Goal: Task Accomplishment & Management: Use online tool/utility

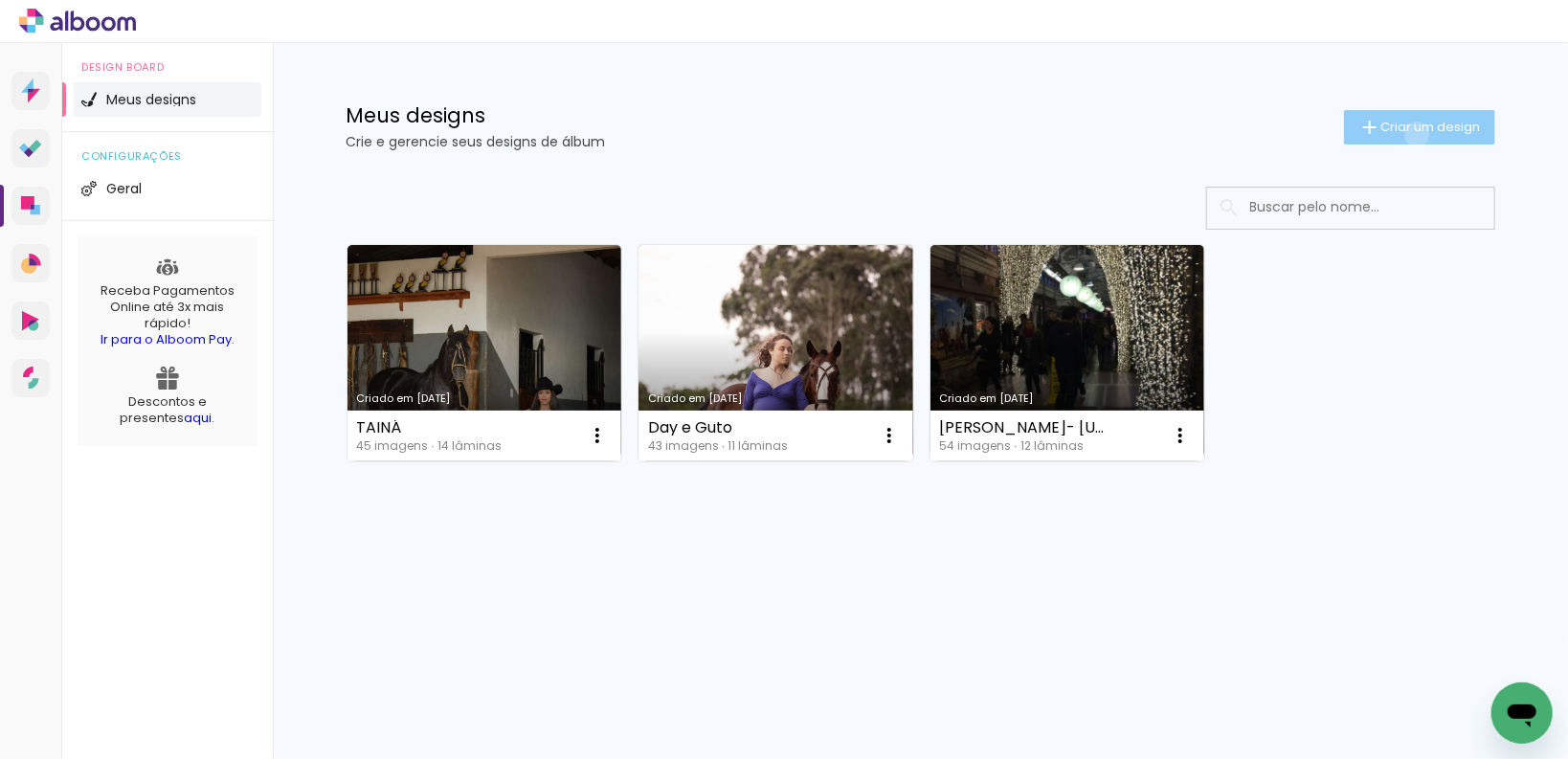
click at [1413, 133] on span "Criar um design" at bounding box center [1431, 126] width 100 height 13
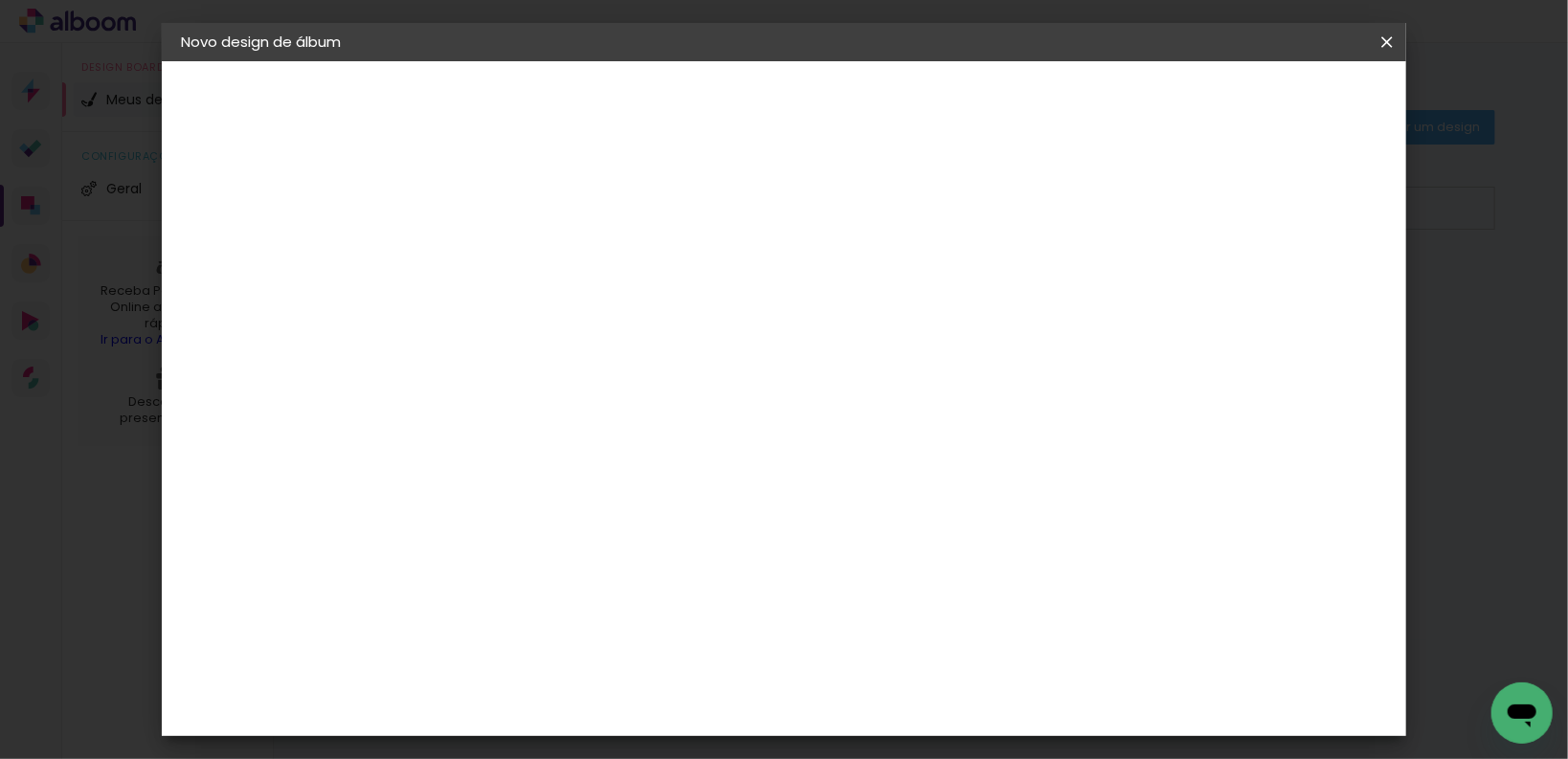
click at [494, 244] on input at bounding box center [494, 257] width 0 height 30
type input "[PERSON_NAME]"
type paper-input "[PERSON_NAME]"
click at [690, 95] on paper-button "Avançar" at bounding box center [642, 101] width 94 height 33
click at [639, 366] on input at bounding box center [543, 364] width 193 height 24
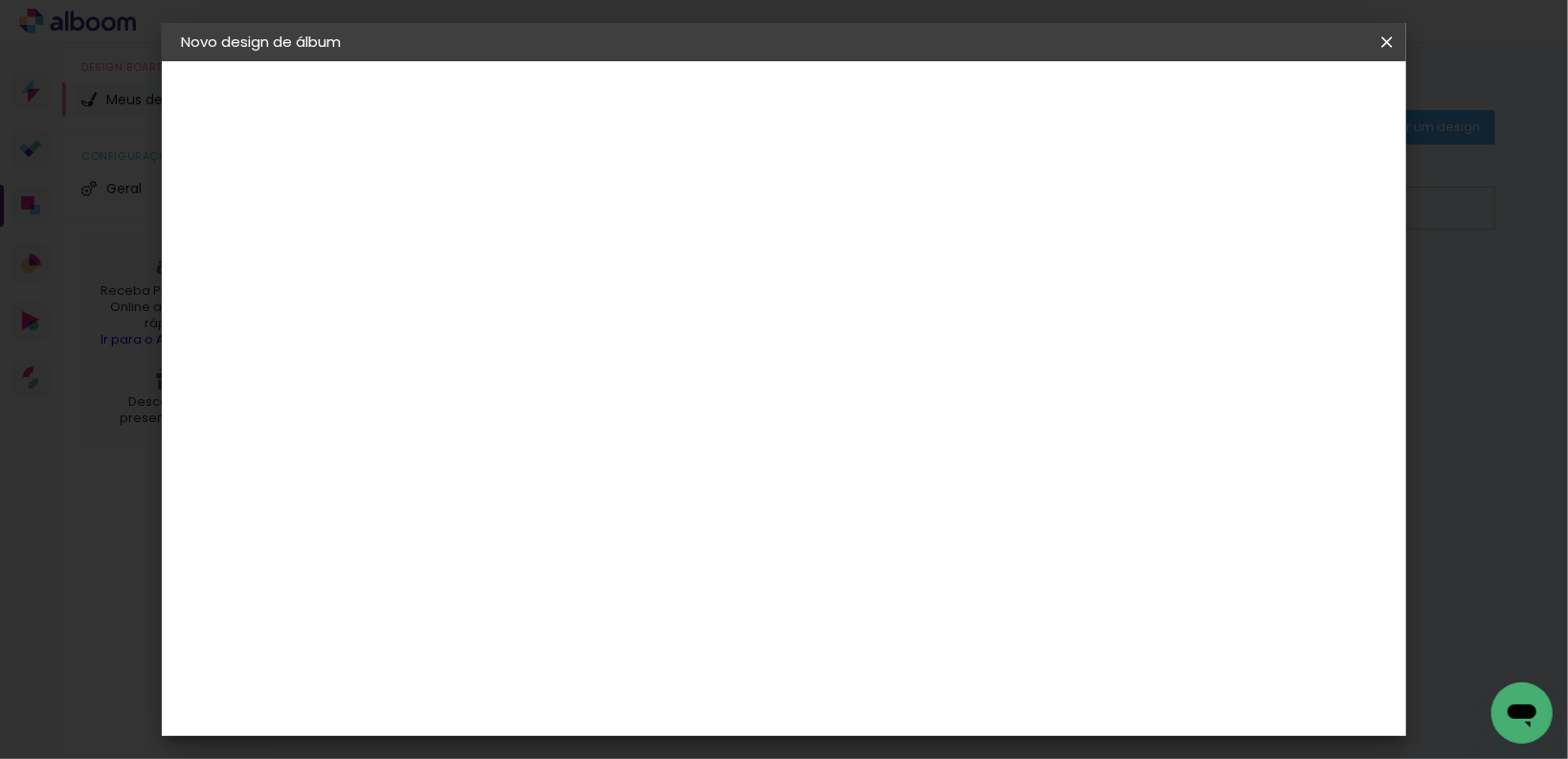
click at [639, 370] on input at bounding box center [543, 364] width 193 height 24
type input "P"
click at [0, 0] on slot "Avançar" at bounding box center [0, 0] width 0 height 0
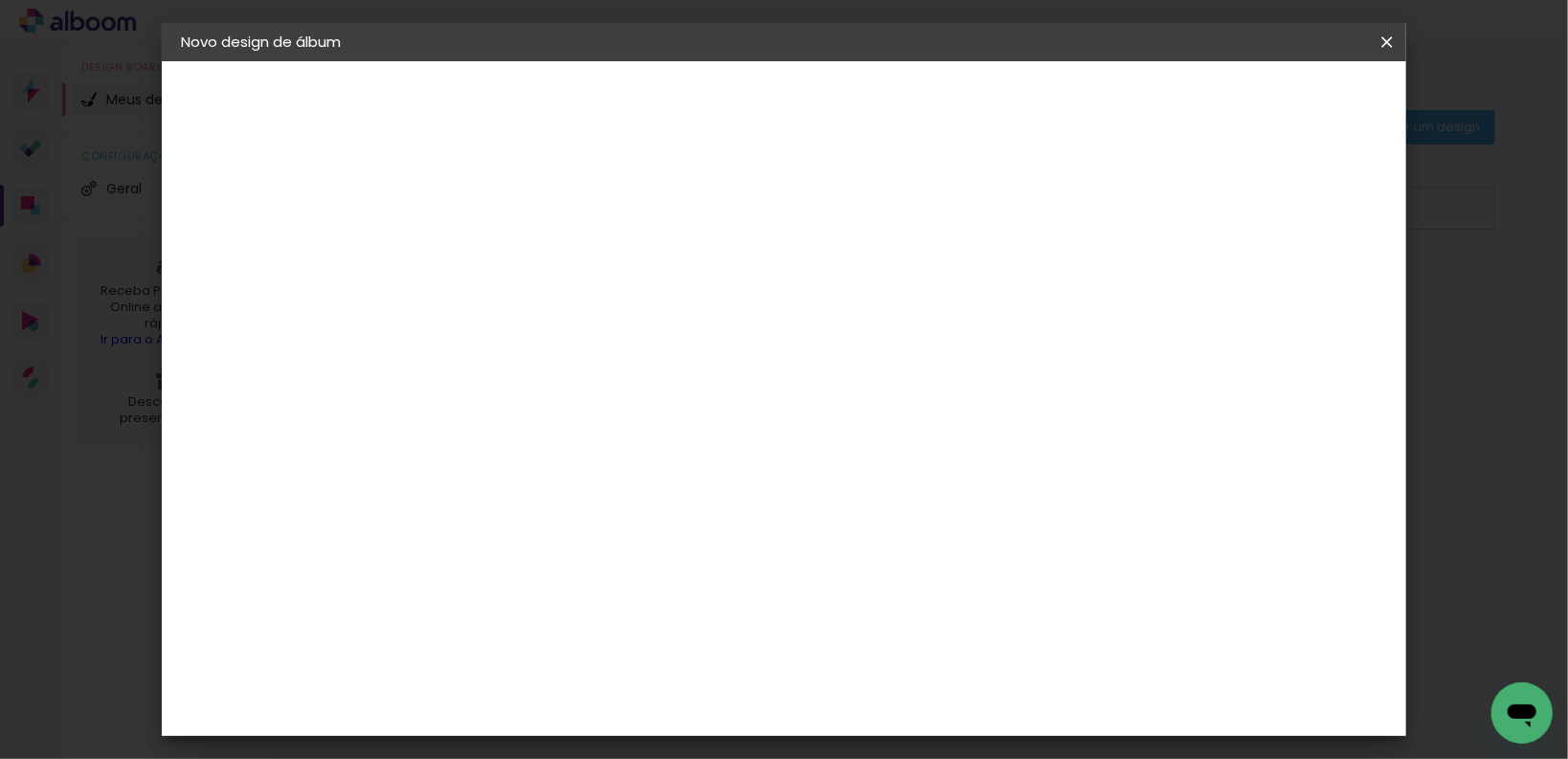
click at [568, 319] on input "text" at bounding box center [532, 334] width 75 height 30
click at [832, 396] on paper-item "Slim" at bounding box center [909, 394] width 383 height 38
click at [728, 323] on input "Slim" at bounding box center [612, 315] width 235 height 30
click at [773, 505] on paper-item "Top" at bounding box center [903, 509] width 383 height 38
click at [728, 309] on input "Top" at bounding box center [612, 315] width 235 height 30
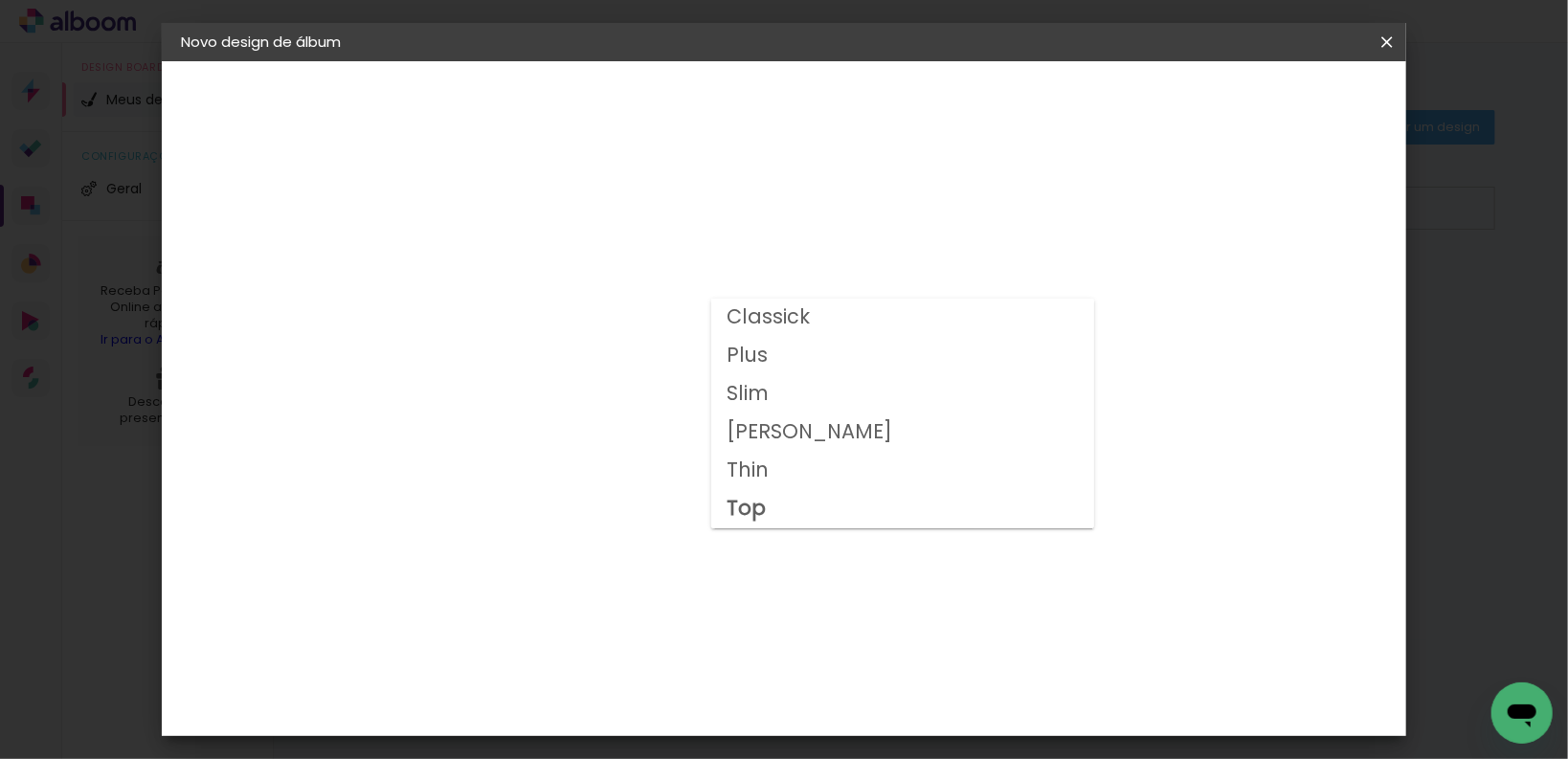
click at [793, 401] on paper-item "Slim" at bounding box center [903, 394] width 383 height 38
click at [728, 304] on input "Slim" at bounding box center [612, 315] width 235 height 30
click at [774, 506] on paper-item "Top" at bounding box center [903, 509] width 383 height 38
type input "Top"
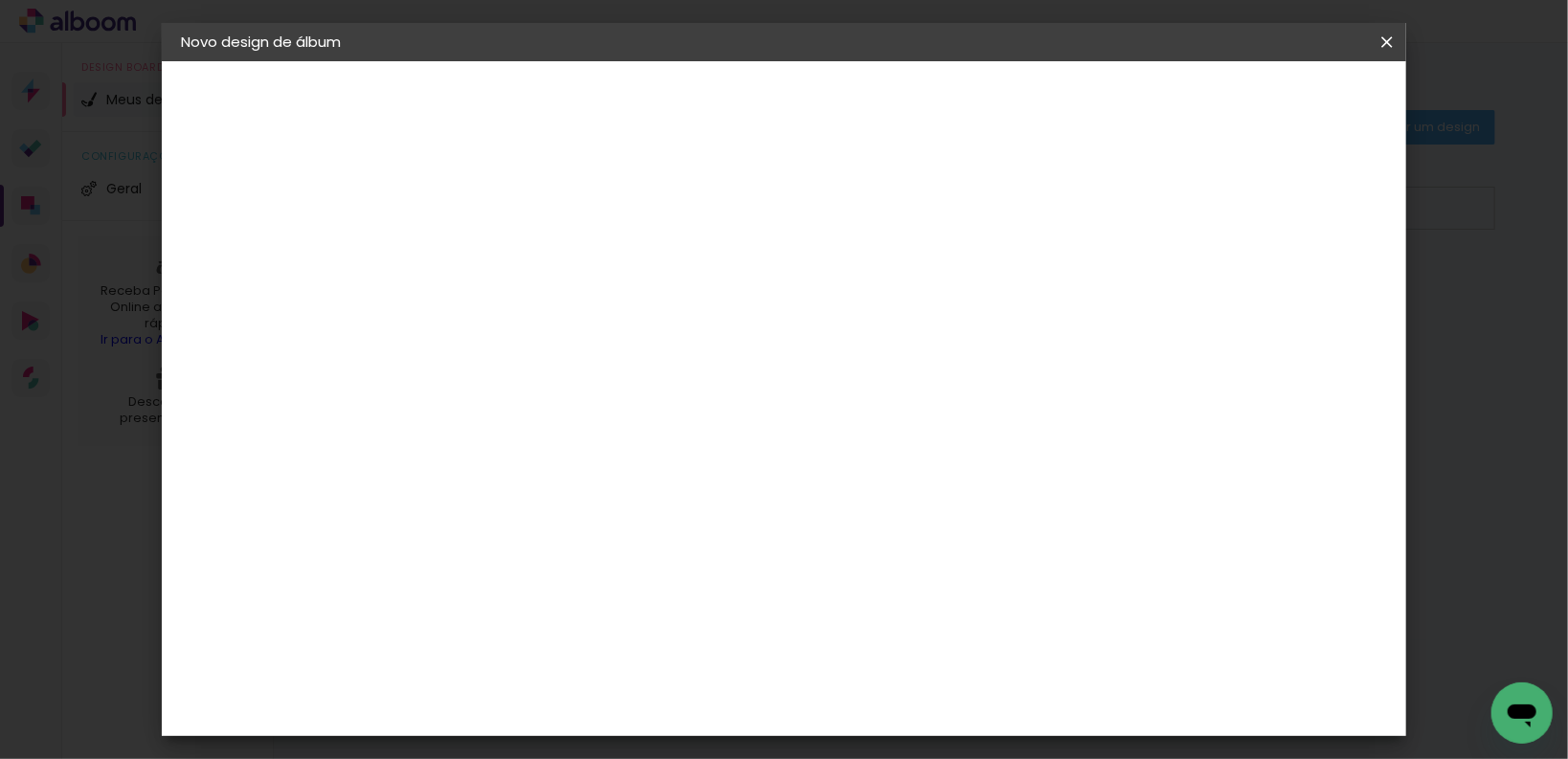
scroll to position [153, 0]
click at [624, 470] on span "25 × 30" at bounding box center [578, 490] width 89 height 39
click at [806, 108] on paper-button "Avançar" at bounding box center [759, 101] width 94 height 33
click at [1269, 105] on span "Iniciar design" at bounding box center [1226, 102] width 87 height 14
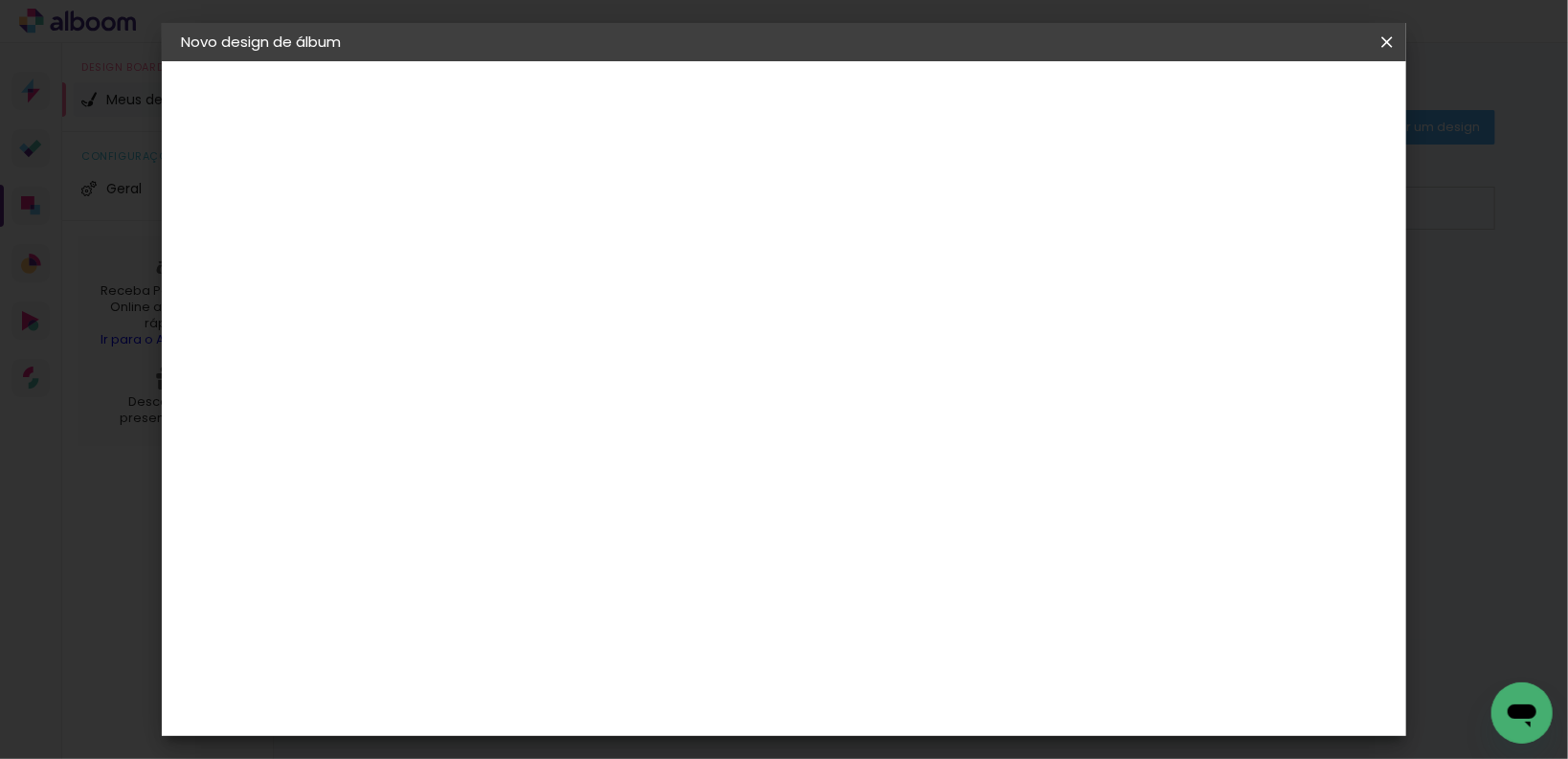
click at [1269, 101] on span "Iniciar design" at bounding box center [1226, 102] width 87 height 14
click at [0, 0] on slot "Voltar" at bounding box center [0, 0] width 0 height 0
click at [598, 310] on div "Escolha o tamanho" at bounding box center [543, 354] width 112 height 89
click at [598, 325] on div "Escolha o tamanho" at bounding box center [543, 354] width 112 height 89
click at [714, 97] on div "Voltar Avançar" at bounding box center [619, 101] width 190 height 33
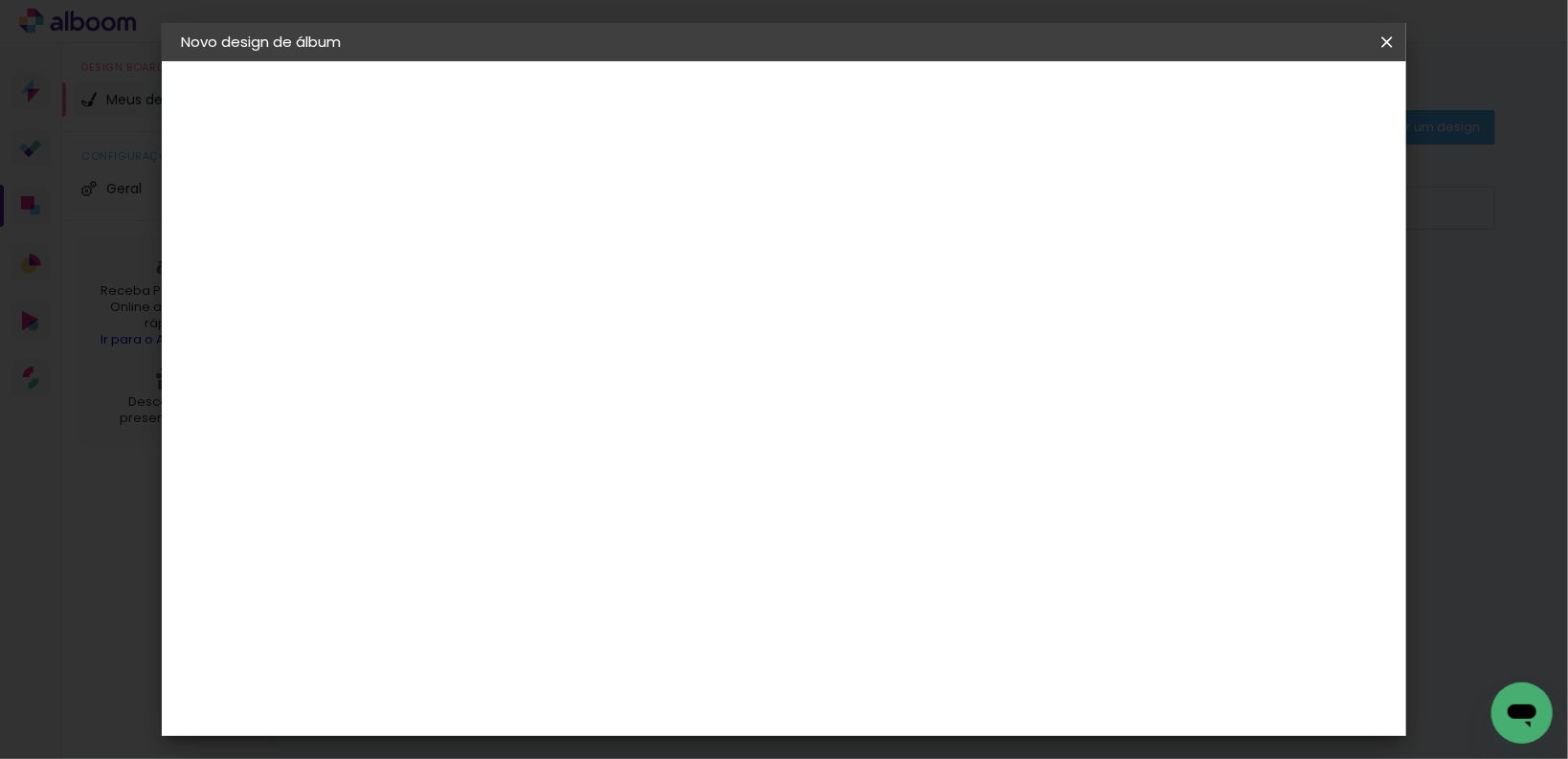
click at [598, 310] on div "Escolha o tamanho" at bounding box center [543, 354] width 112 height 89
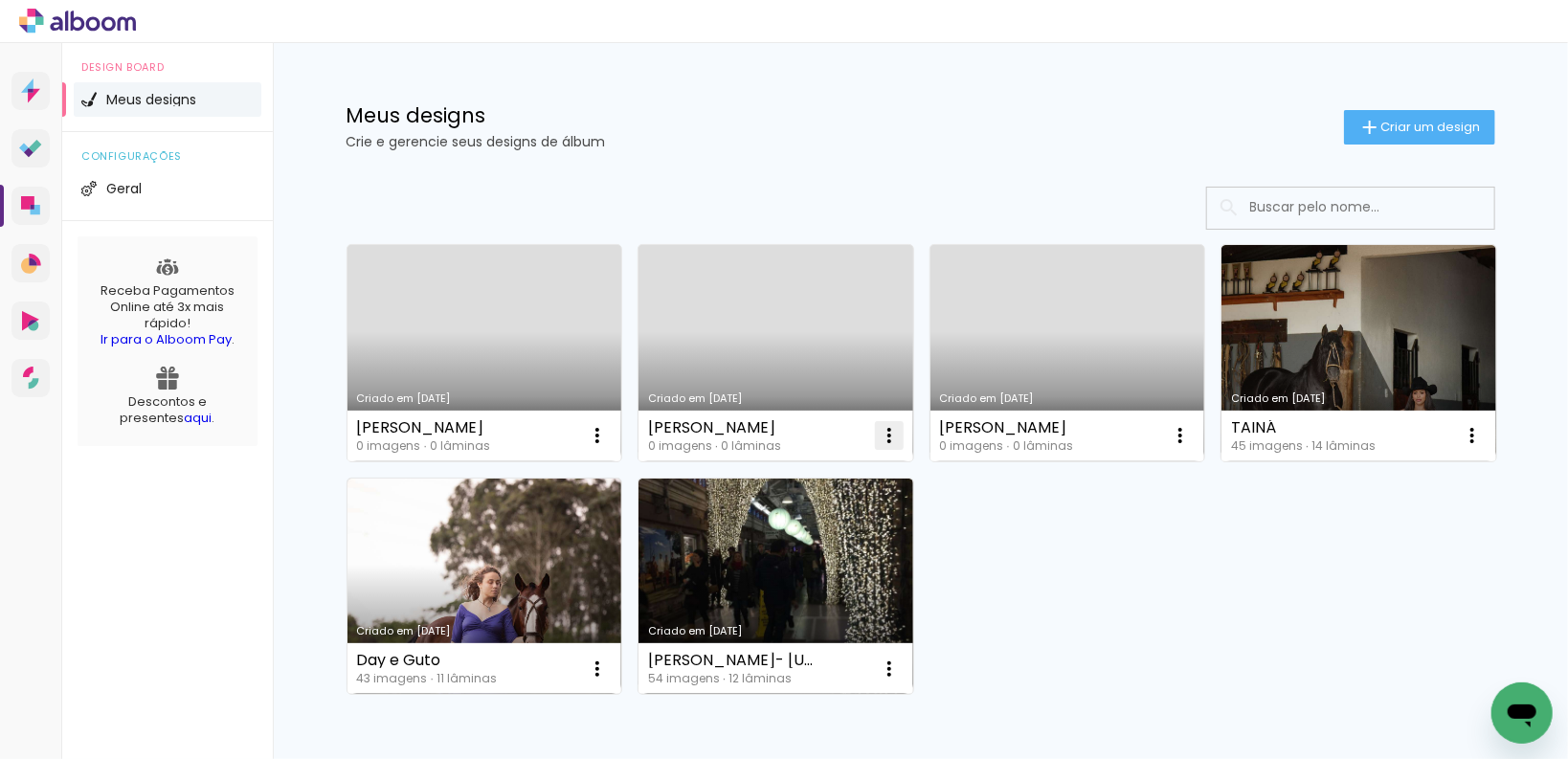
click at [897, 433] on paper-icon-button at bounding box center [889, 435] width 38 height 38
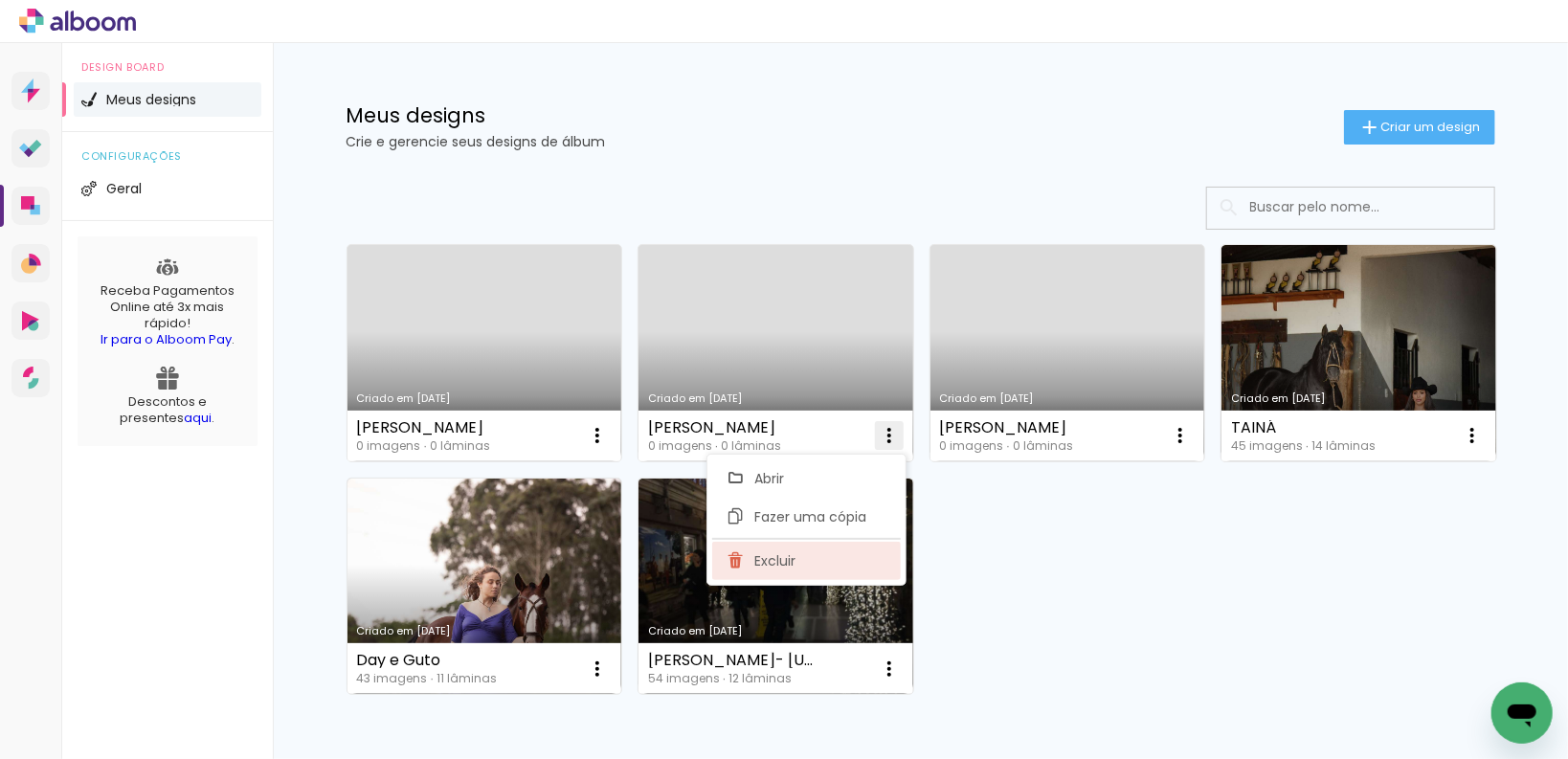
click at [839, 566] on paper-item "Excluir" at bounding box center [806, 561] width 188 height 38
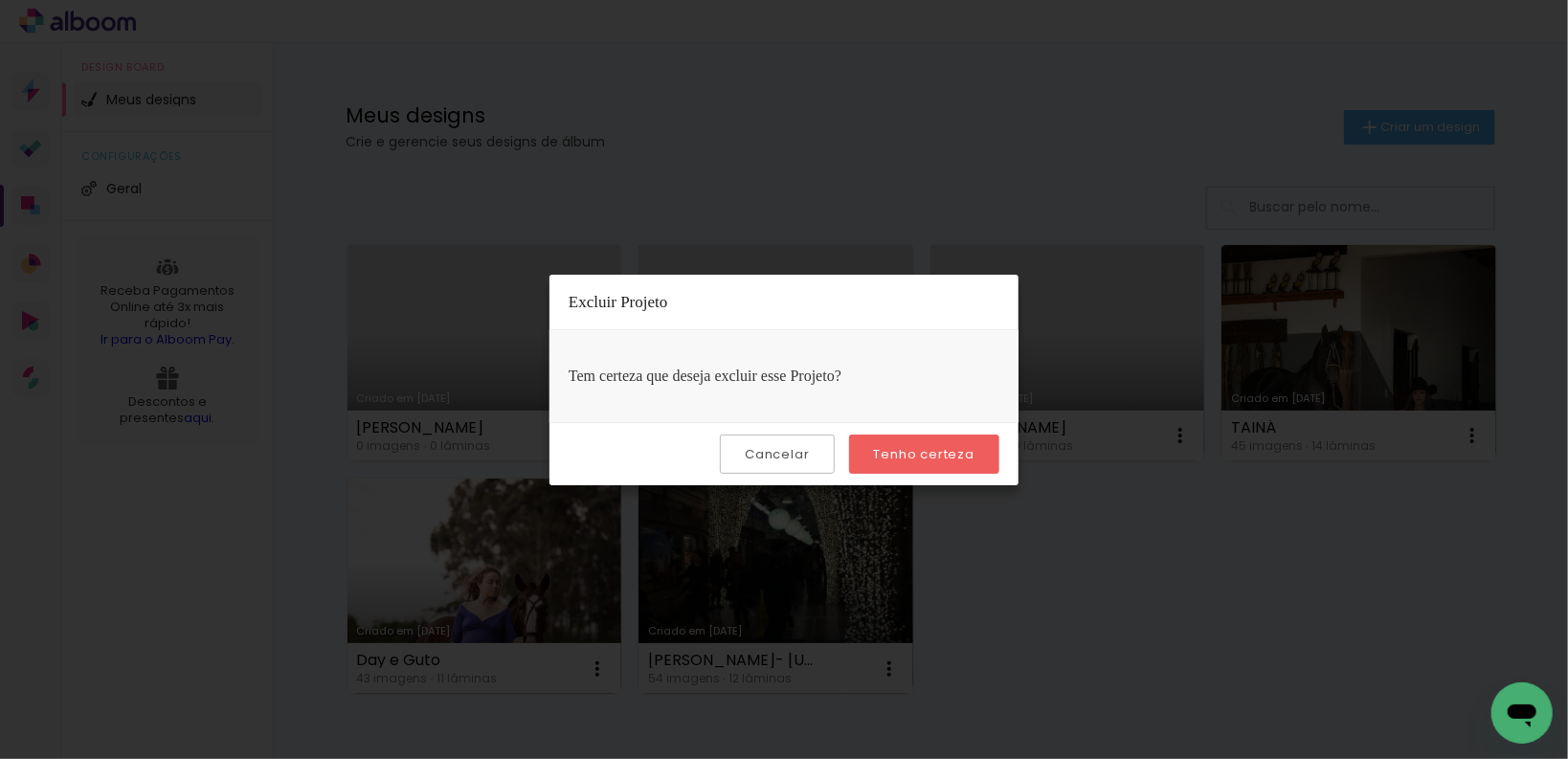
click at [0, 0] on slot "Tenho certeza" at bounding box center [0, 0] width 0 height 0
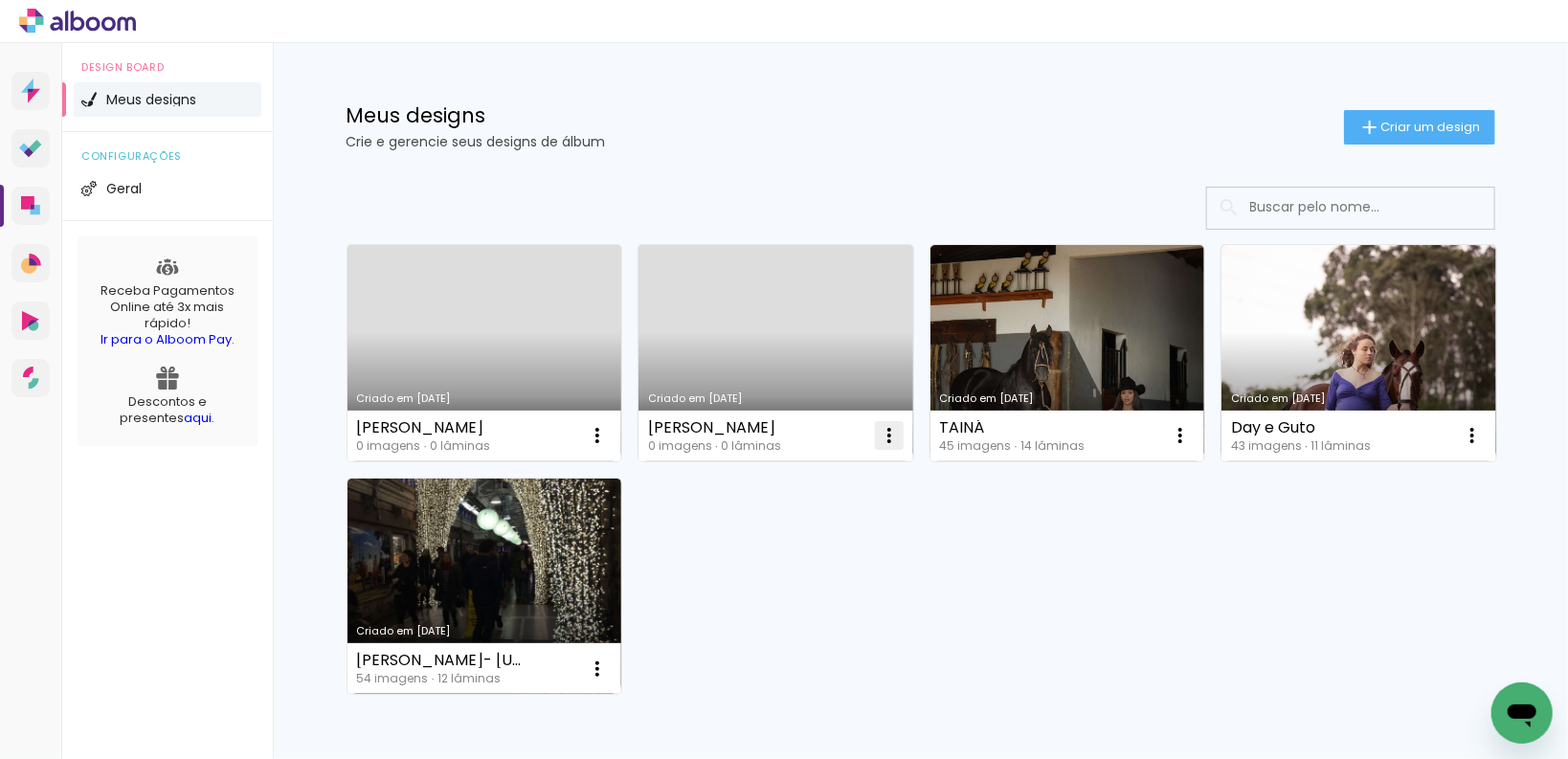
click at [609, 432] on iron-icon at bounding box center [597, 435] width 23 height 23
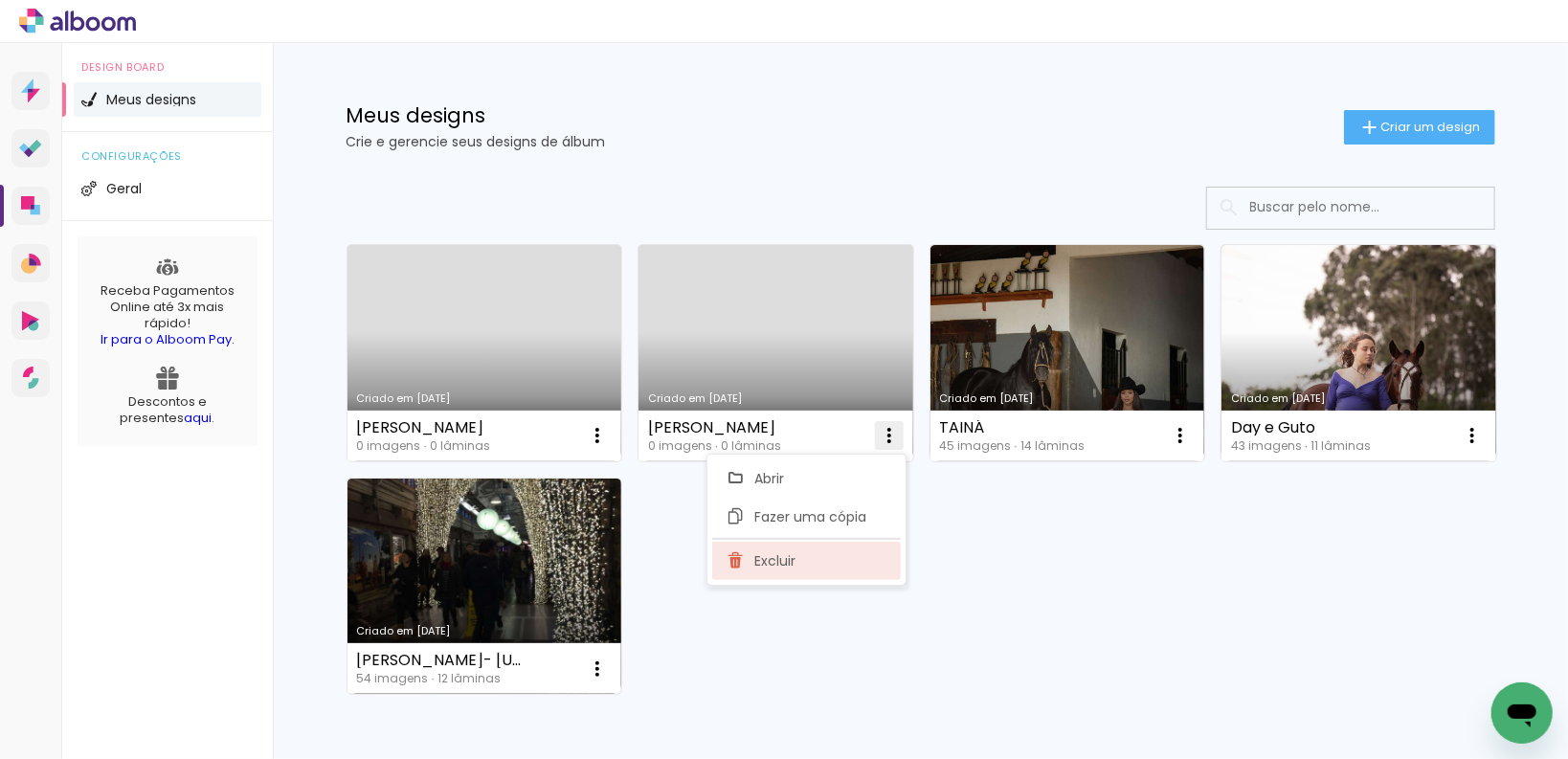
click at [874, 565] on paper-item "Excluir" at bounding box center [806, 561] width 188 height 38
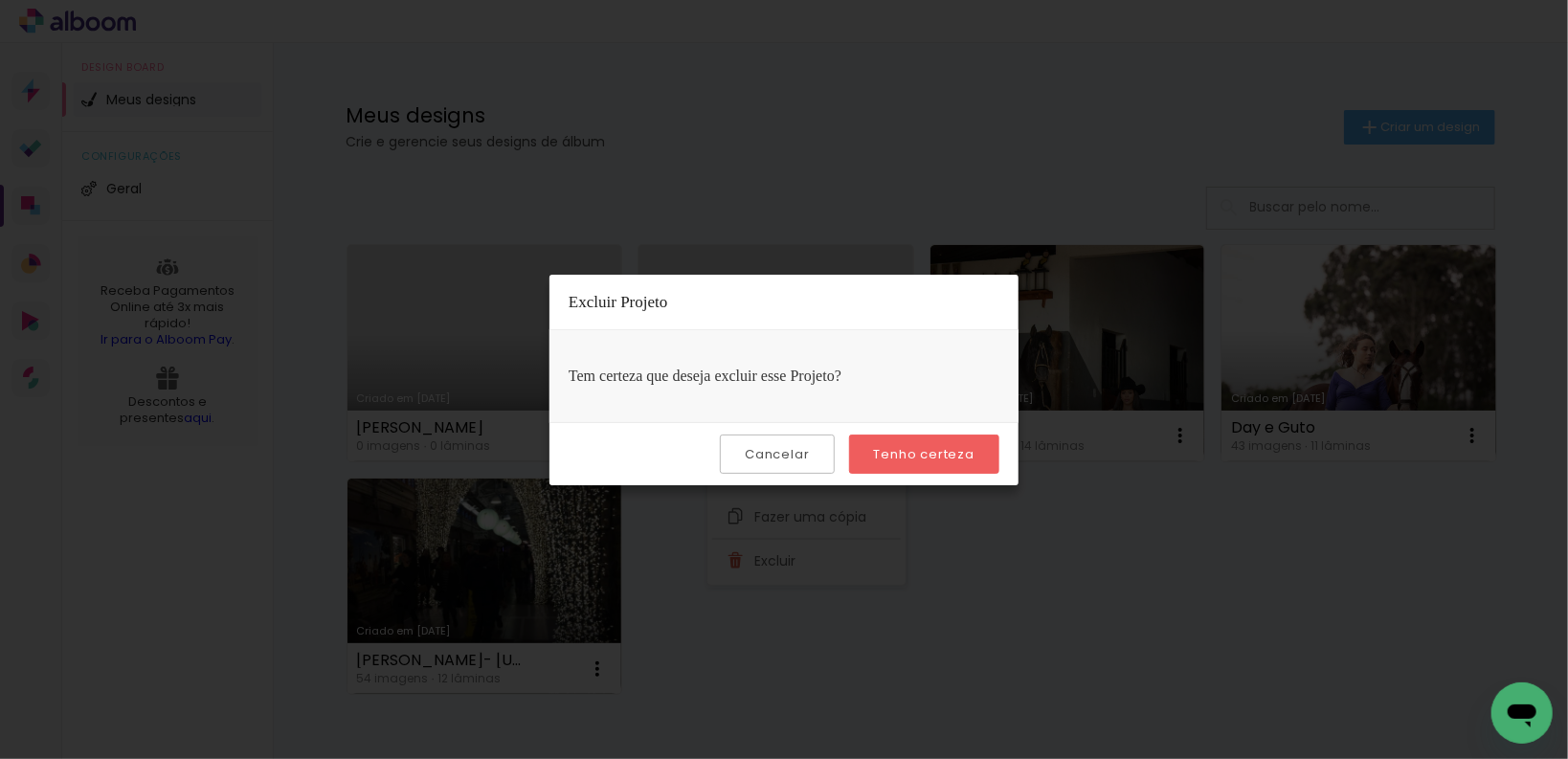
click at [887, 465] on paper-button "Tenho certeza" at bounding box center [925, 454] width 150 height 39
click at [448, 391] on iron-overlay-backdrop at bounding box center [784, 379] width 1568 height 759
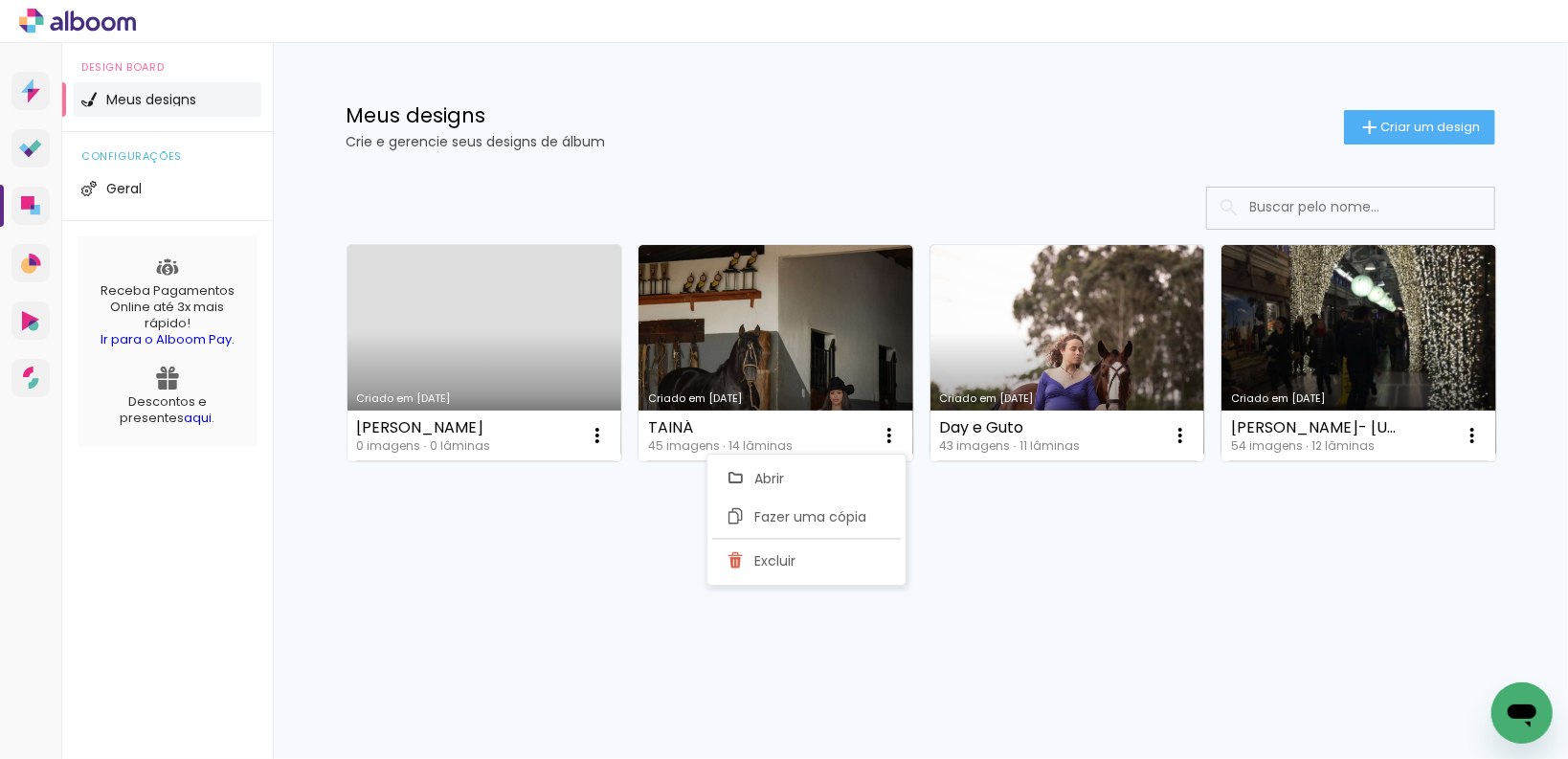
click at [460, 370] on link "Criado em [DATE]" at bounding box center [485, 352] width 274 height 216
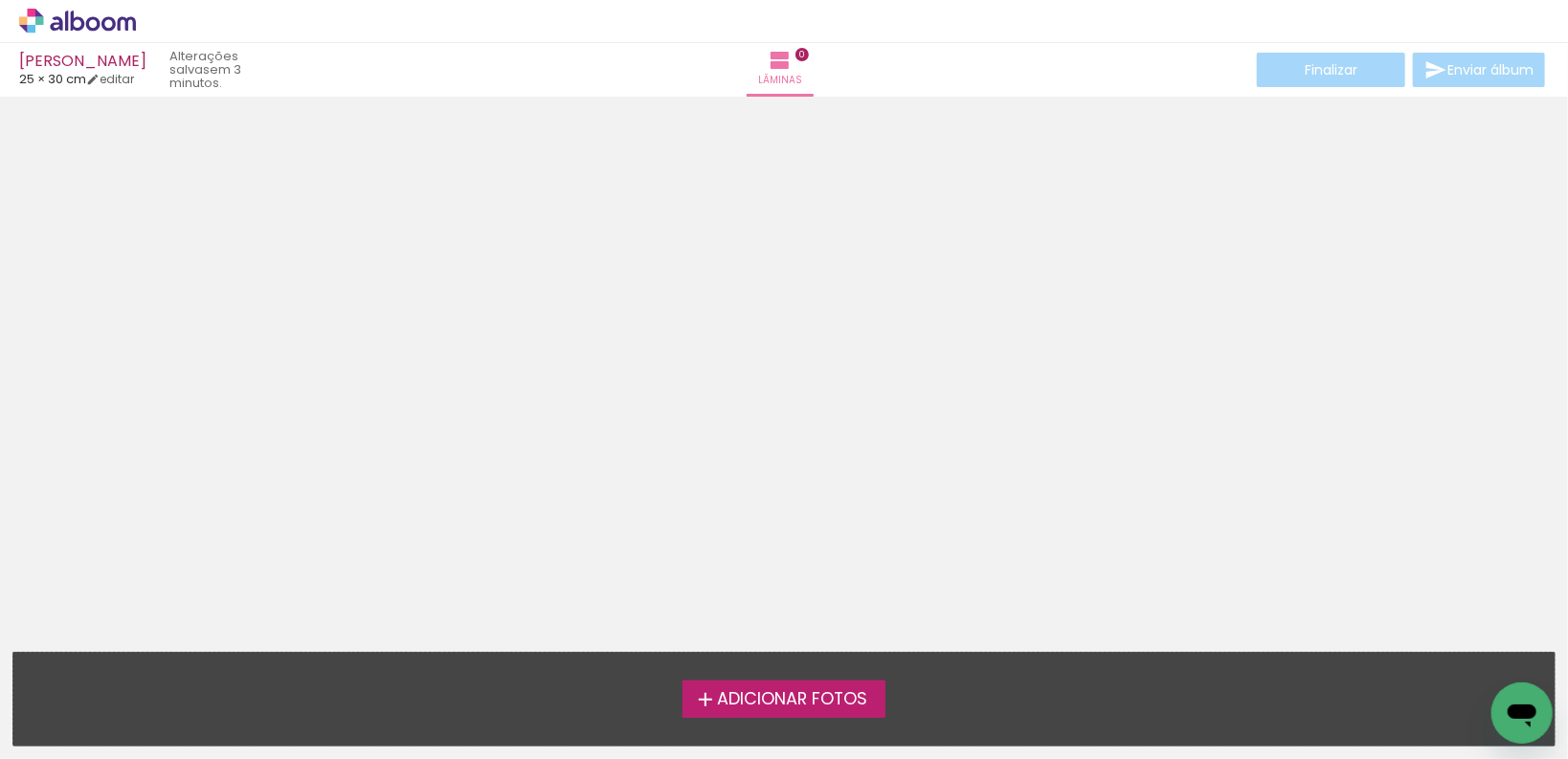
click at [731, 691] on span "Adicionar Fotos" at bounding box center [792, 699] width 150 height 17
click at [0, 0] on input "file" at bounding box center [0, 0] width 0 height 0
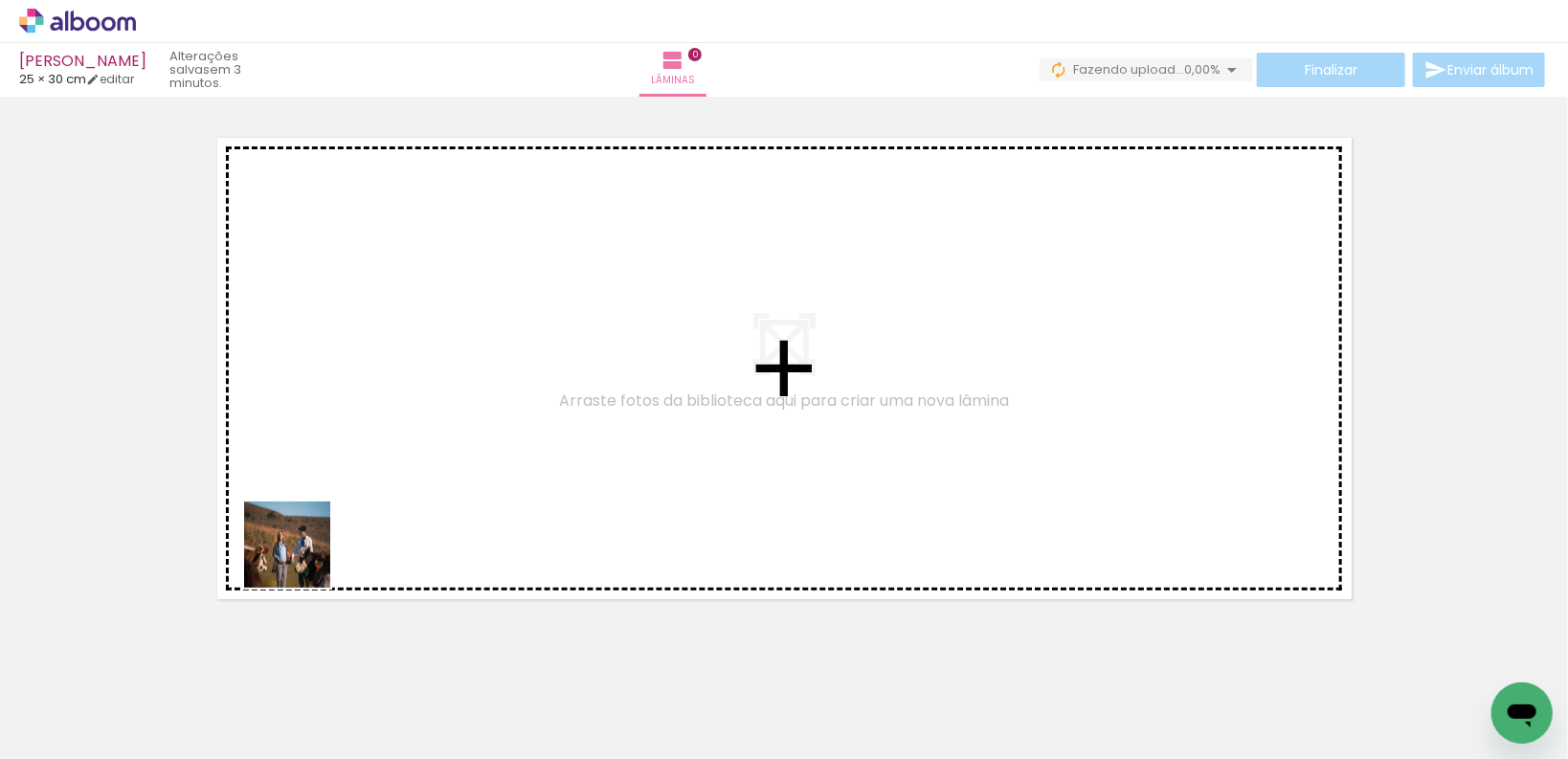
drag, startPoint x: 206, startPoint y: 715, endPoint x: 361, endPoint y: 458, distance: 300.1
click at [318, 531] on quentale-workspace at bounding box center [784, 379] width 1568 height 759
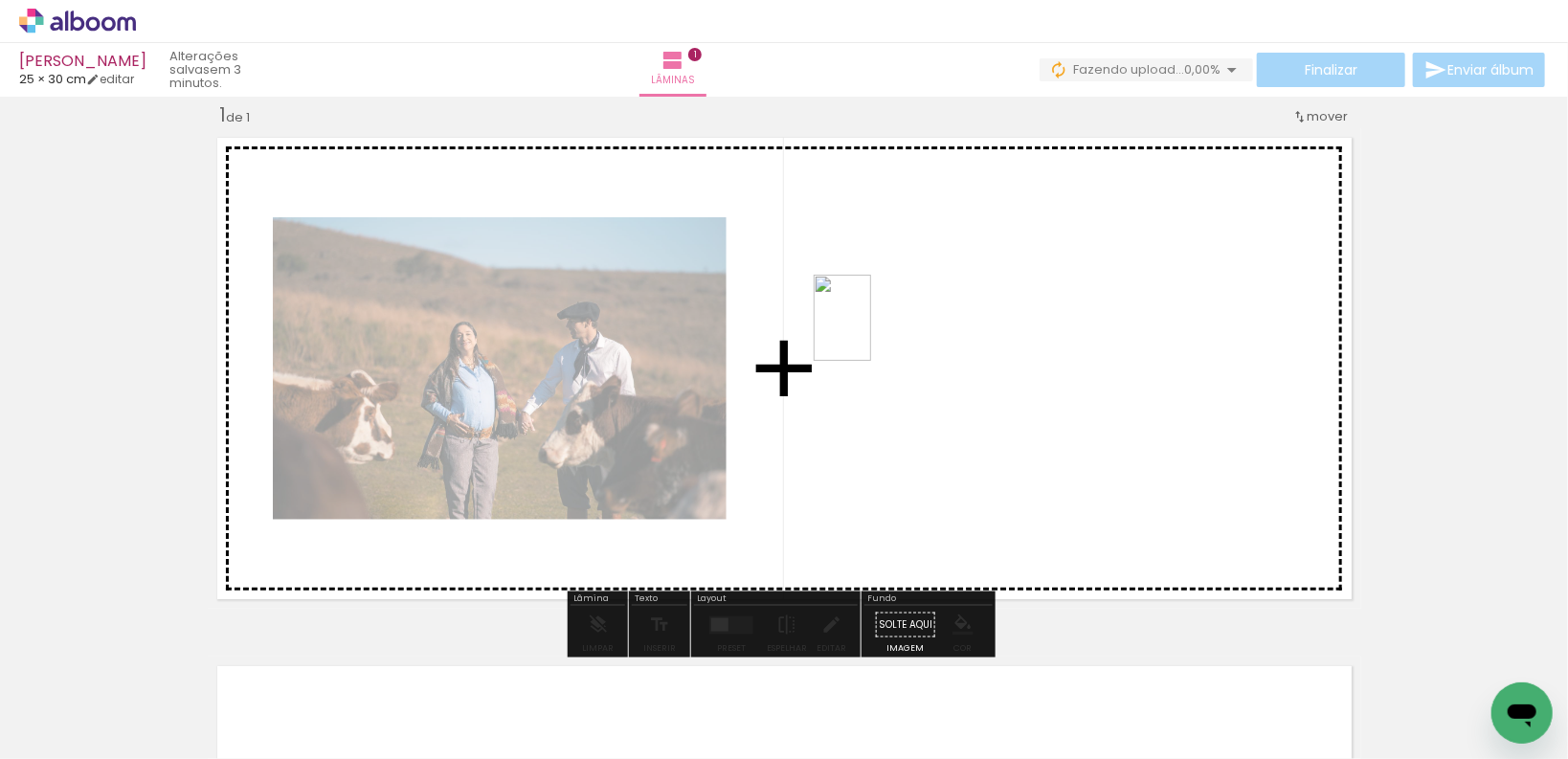
drag, startPoint x: 322, startPoint y: 692, endPoint x: 874, endPoint y: 332, distance: 659.0
click at [874, 332] on quentale-workspace at bounding box center [784, 379] width 1568 height 759
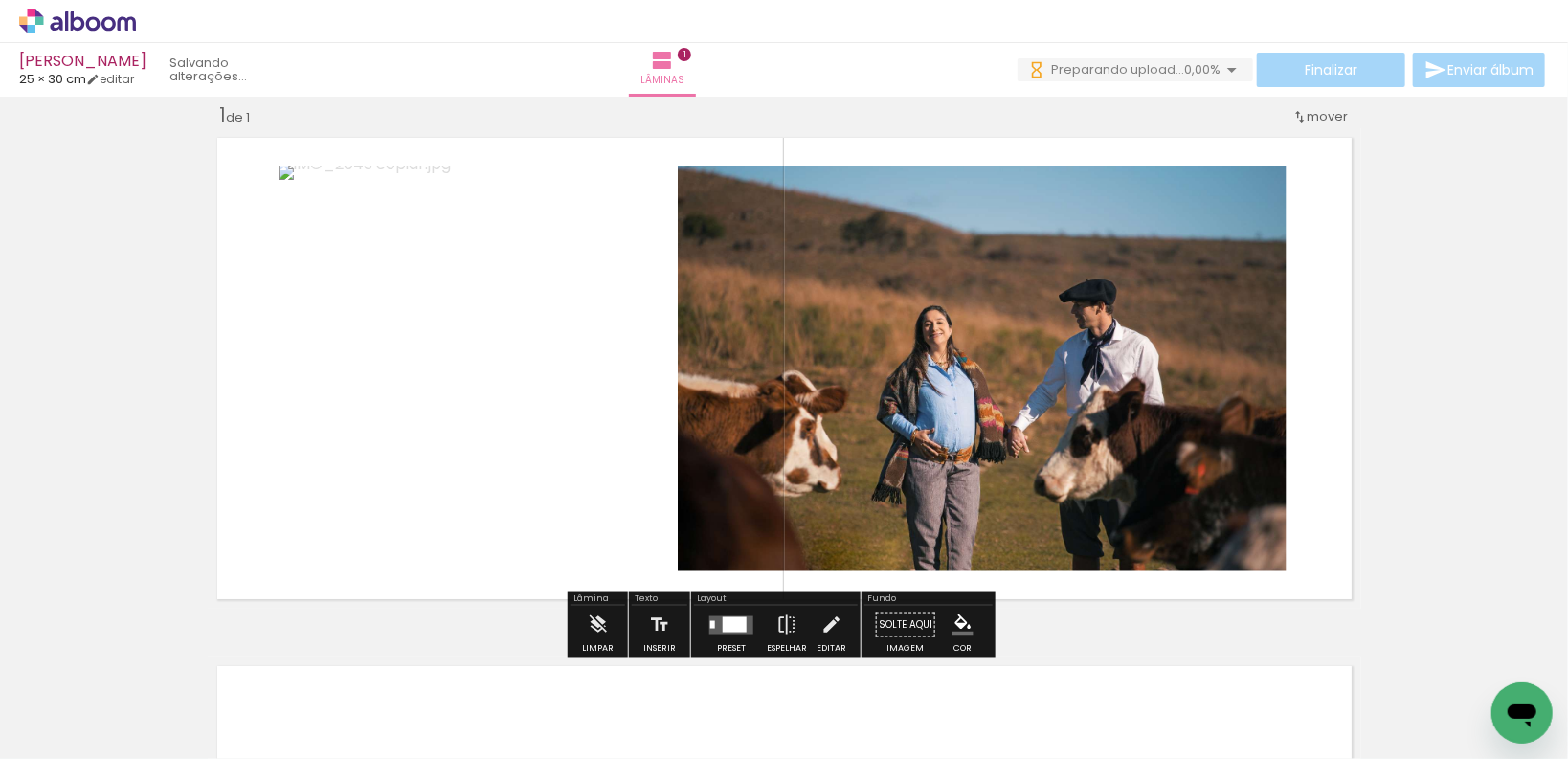
scroll to position [101, 0]
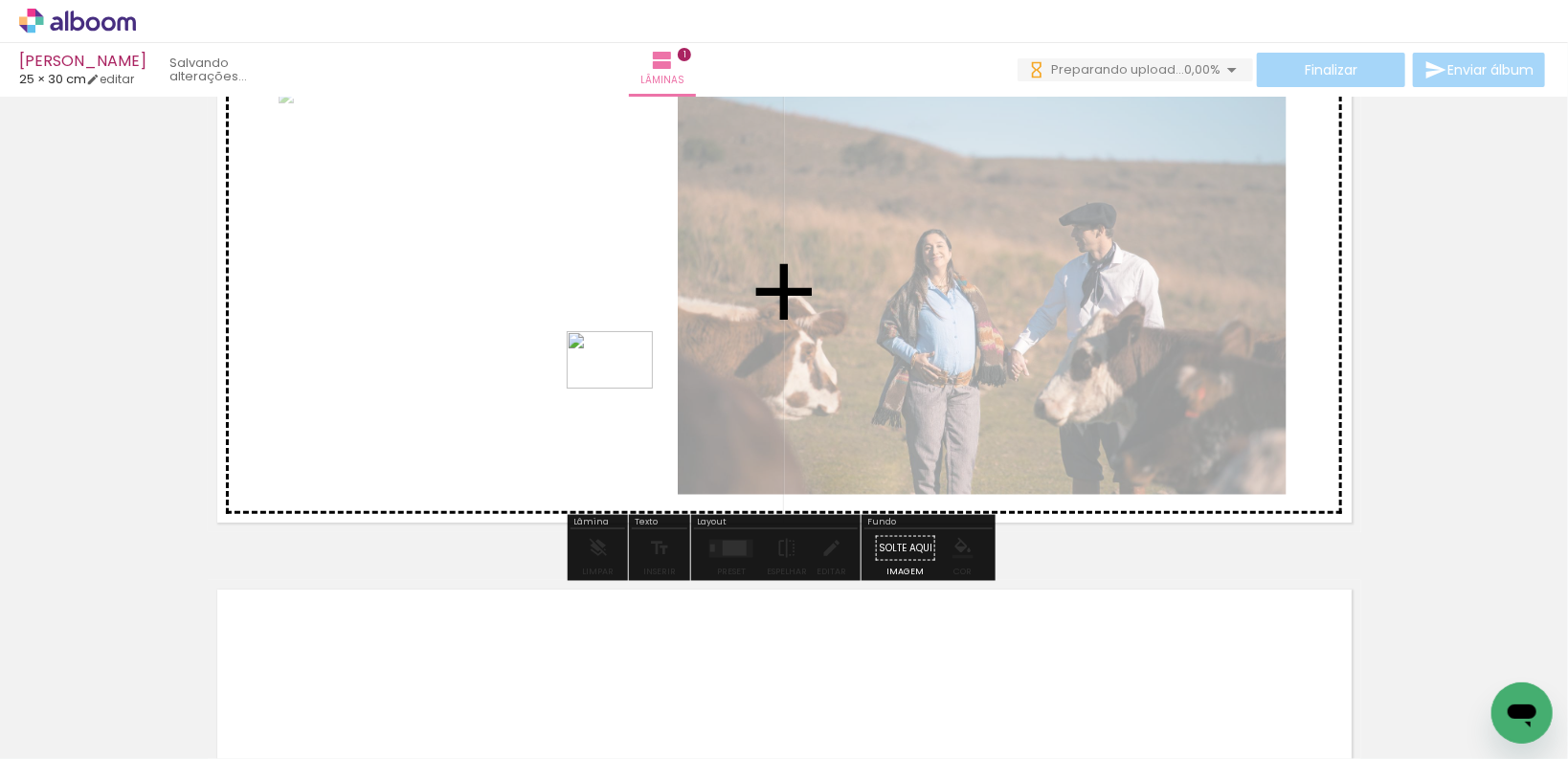
drag, startPoint x: 433, startPoint y: 704, endPoint x: 625, endPoint y: 386, distance: 371.5
click at [625, 386] on quentale-workspace at bounding box center [784, 379] width 1568 height 759
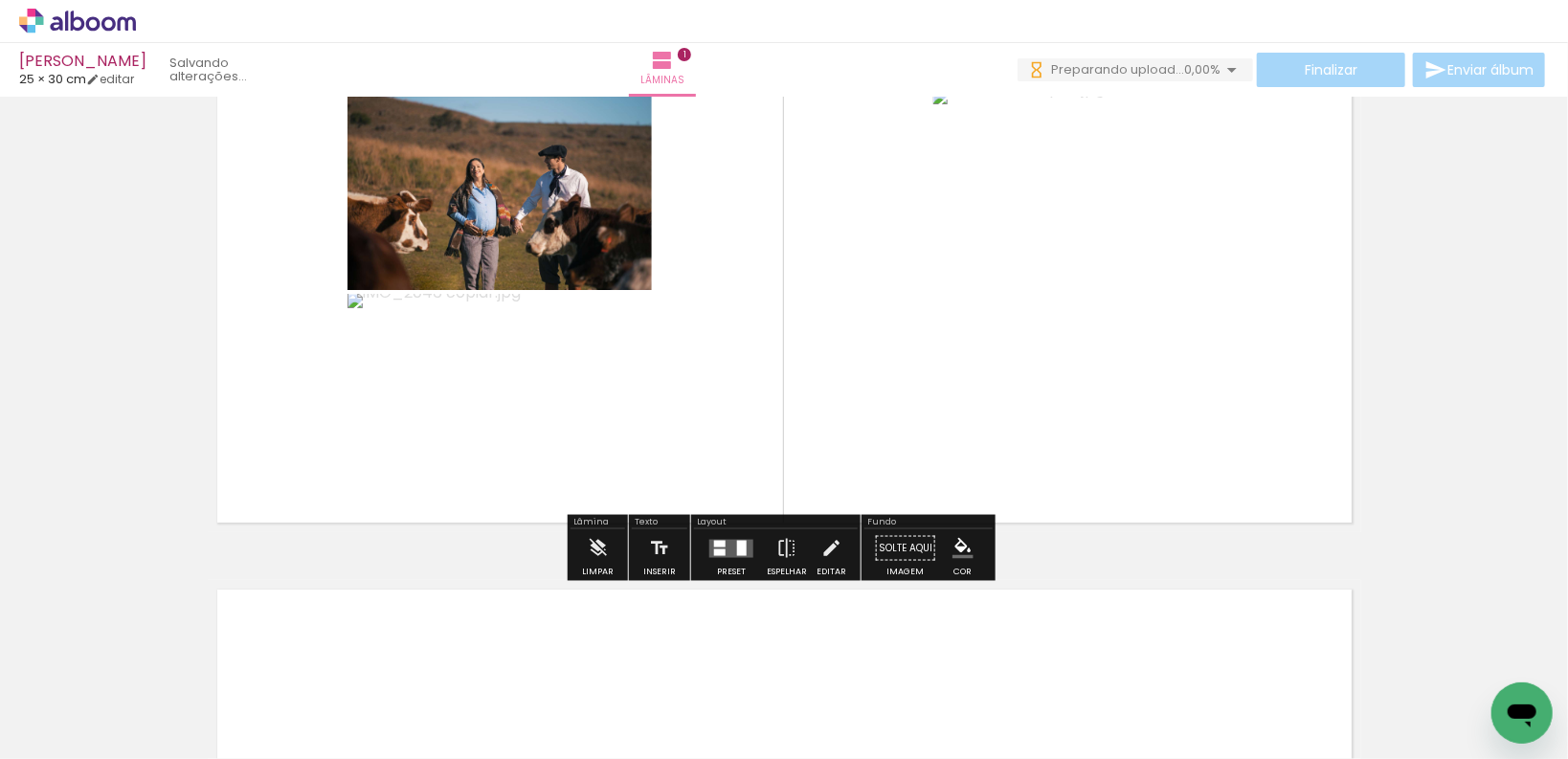
scroll to position [0, 0]
click at [721, 558] on div at bounding box center [731, 548] width 51 height 38
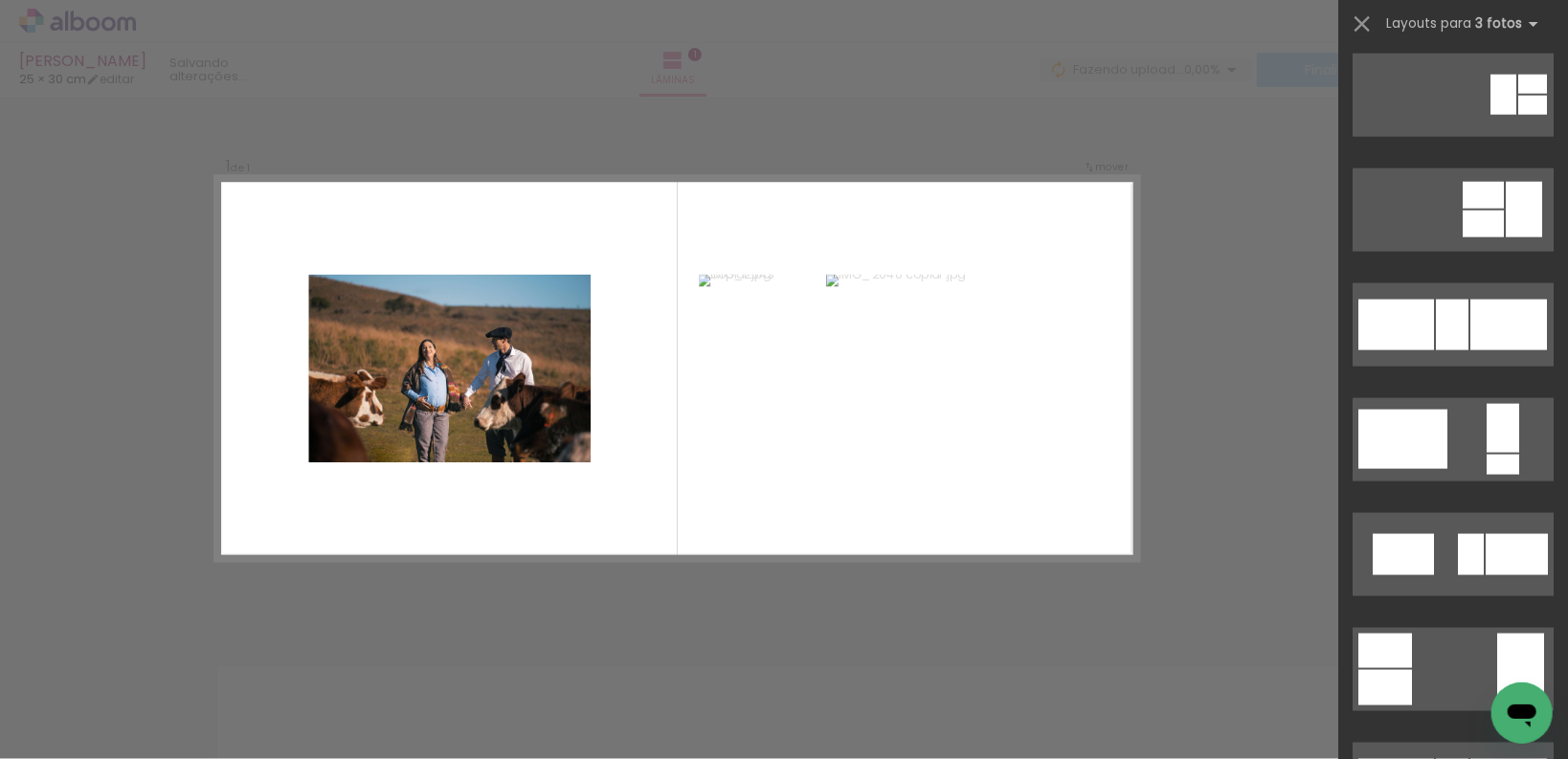
scroll to position [1302, 0]
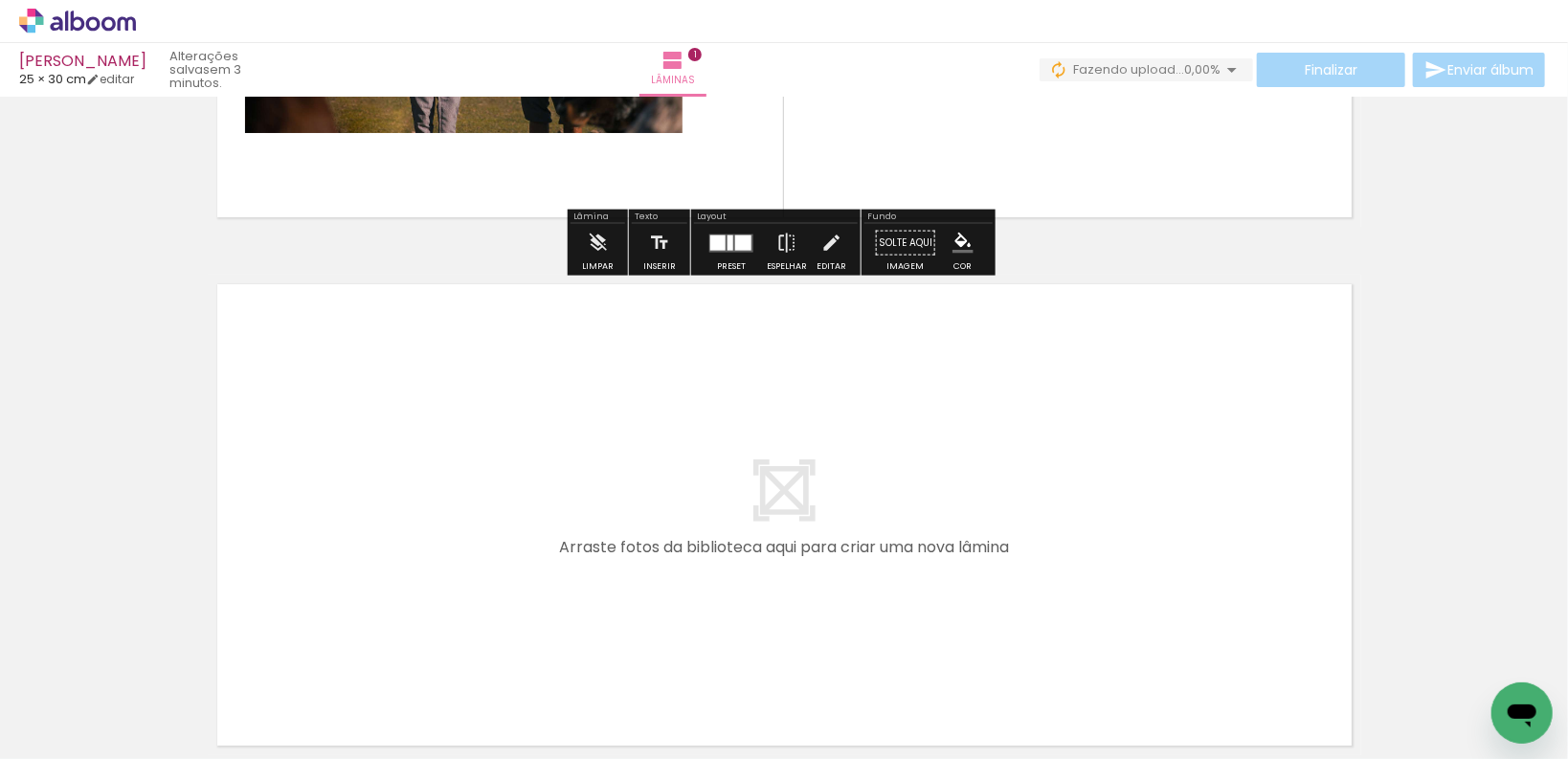
scroll to position [407, 0]
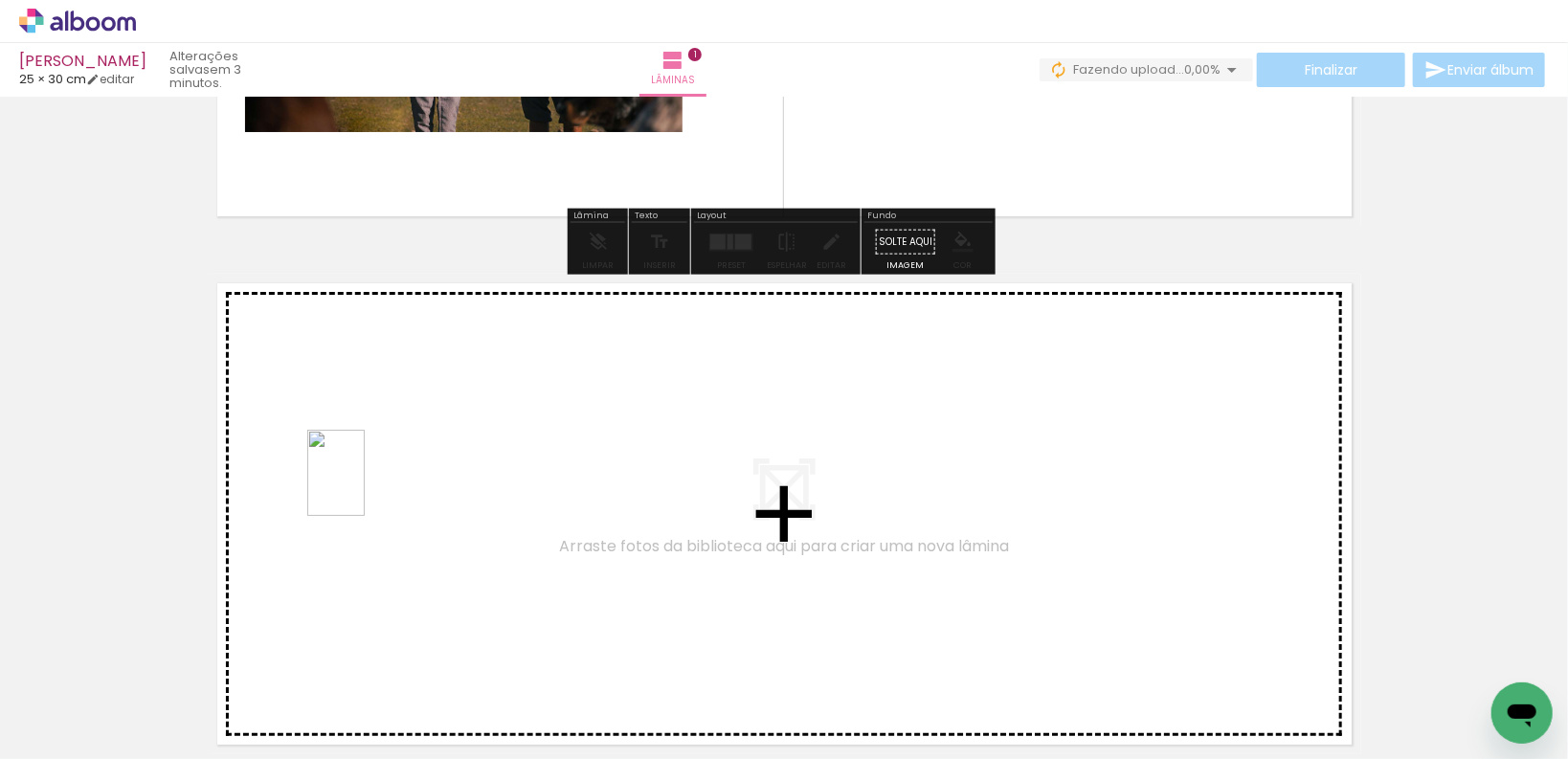
drag, startPoint x: 517, startPoint y: 698, endPoint x: 364, endPoint y: 487, distance: 260.6
click at [364, 487] on quentale-workspace at bounding box center [784, 379] width 1568 height 759
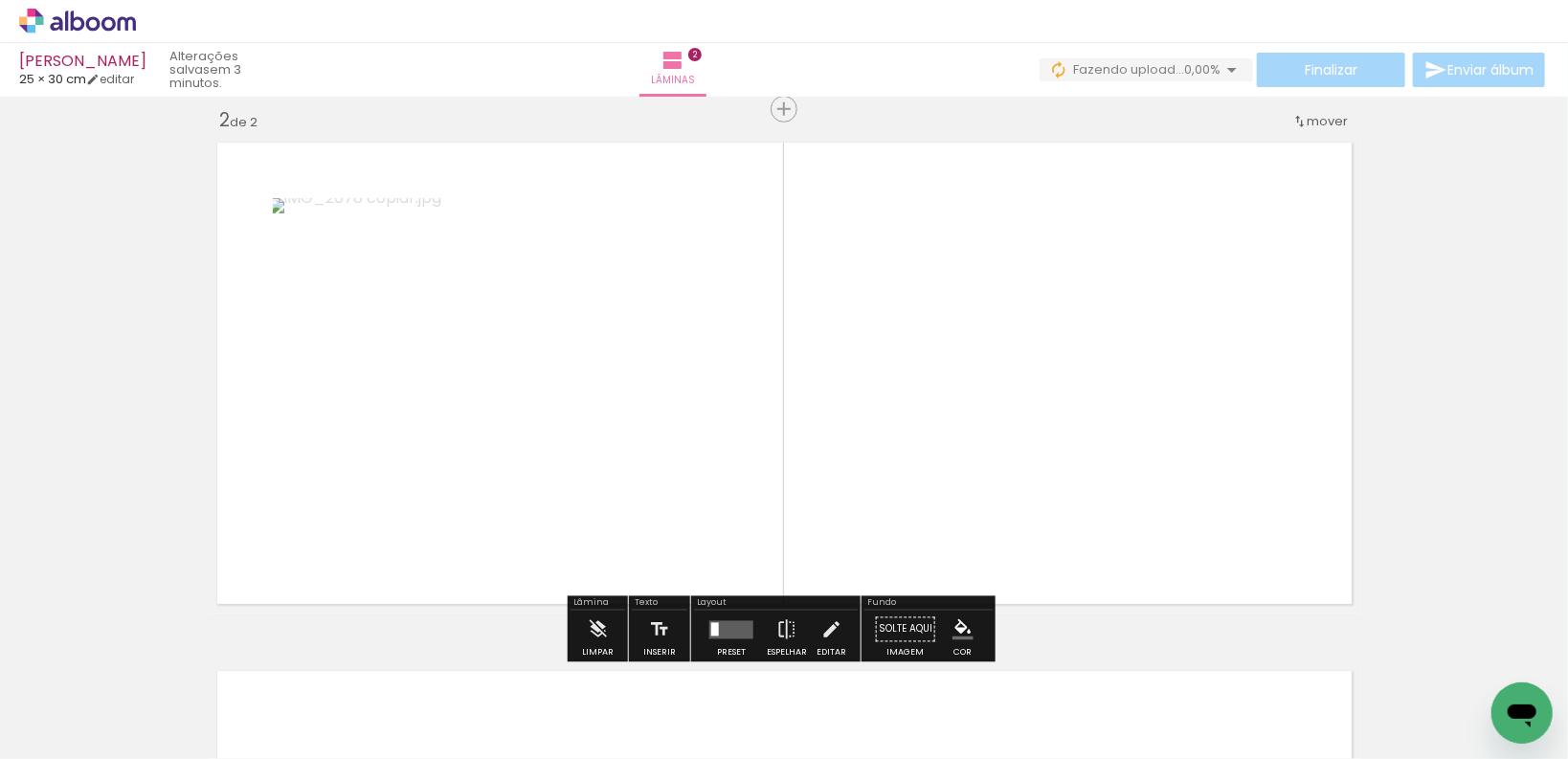
scroll to position [553, 0]
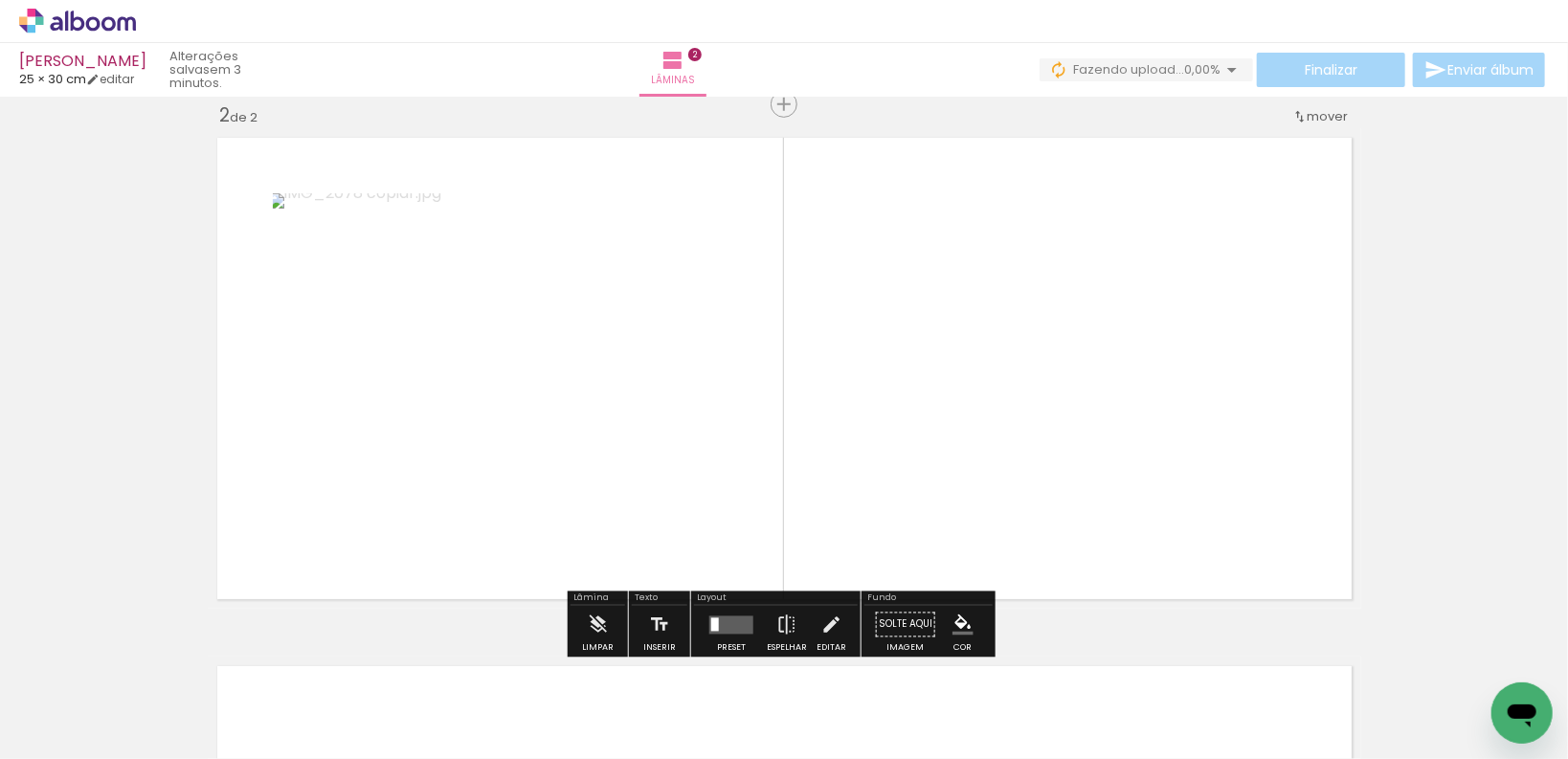
drag, startPoint x: 633, startPoint y: 721, endPoint x: 611, endPoint y: 432, distance: 289.8
click at [615, 484] on quentale-workspace at bounding box center [784, 379] width 1568 height 759
drag, startPoint x: 611, startPoint y: 432, endPoint x: 611, endPoint y: 417, distance: 15.0
click at [611, 417] on quentale-layouter at bounding box center [784, 368] width 1154 height 481
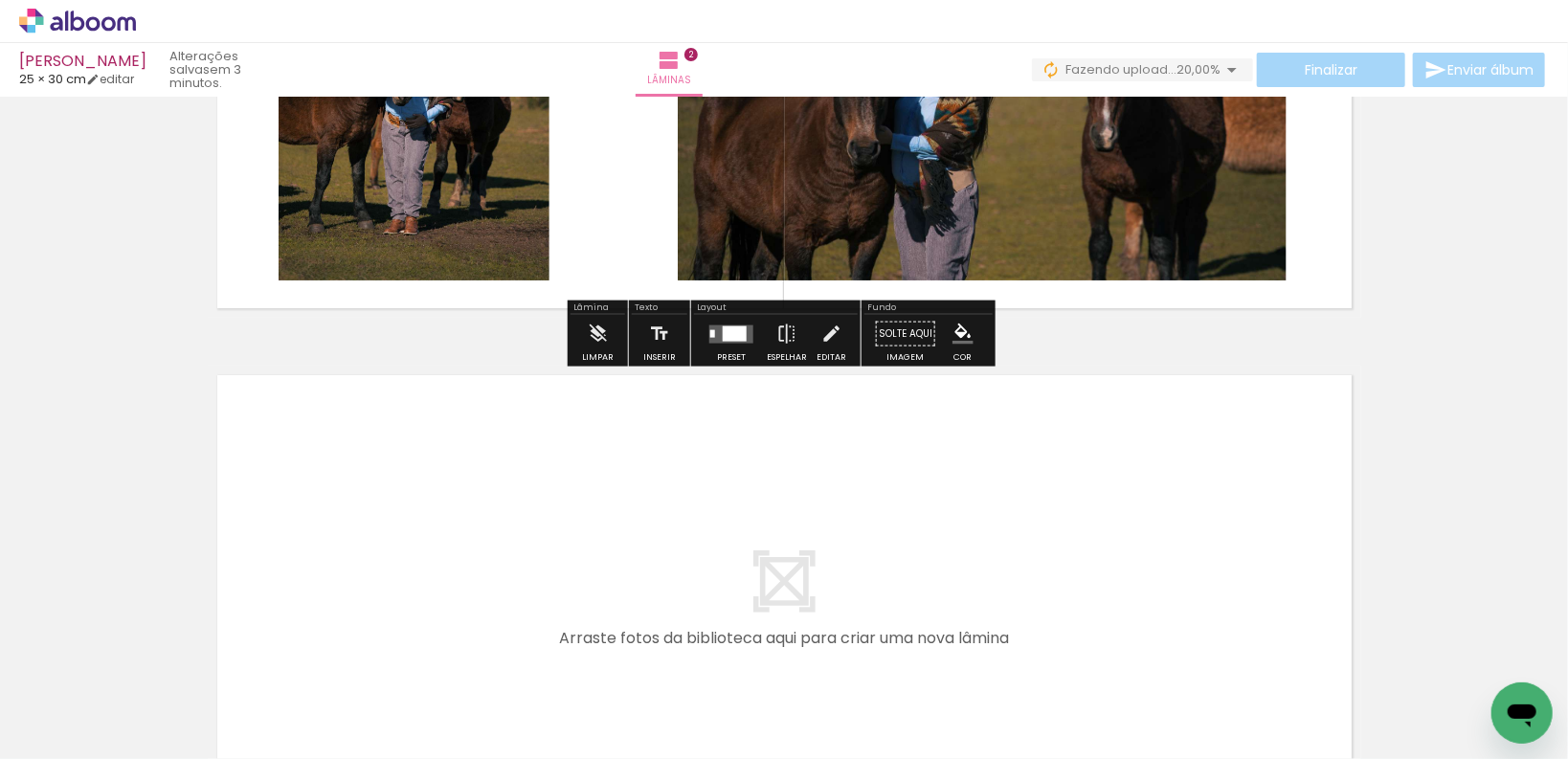
scroll to position [859, 0]
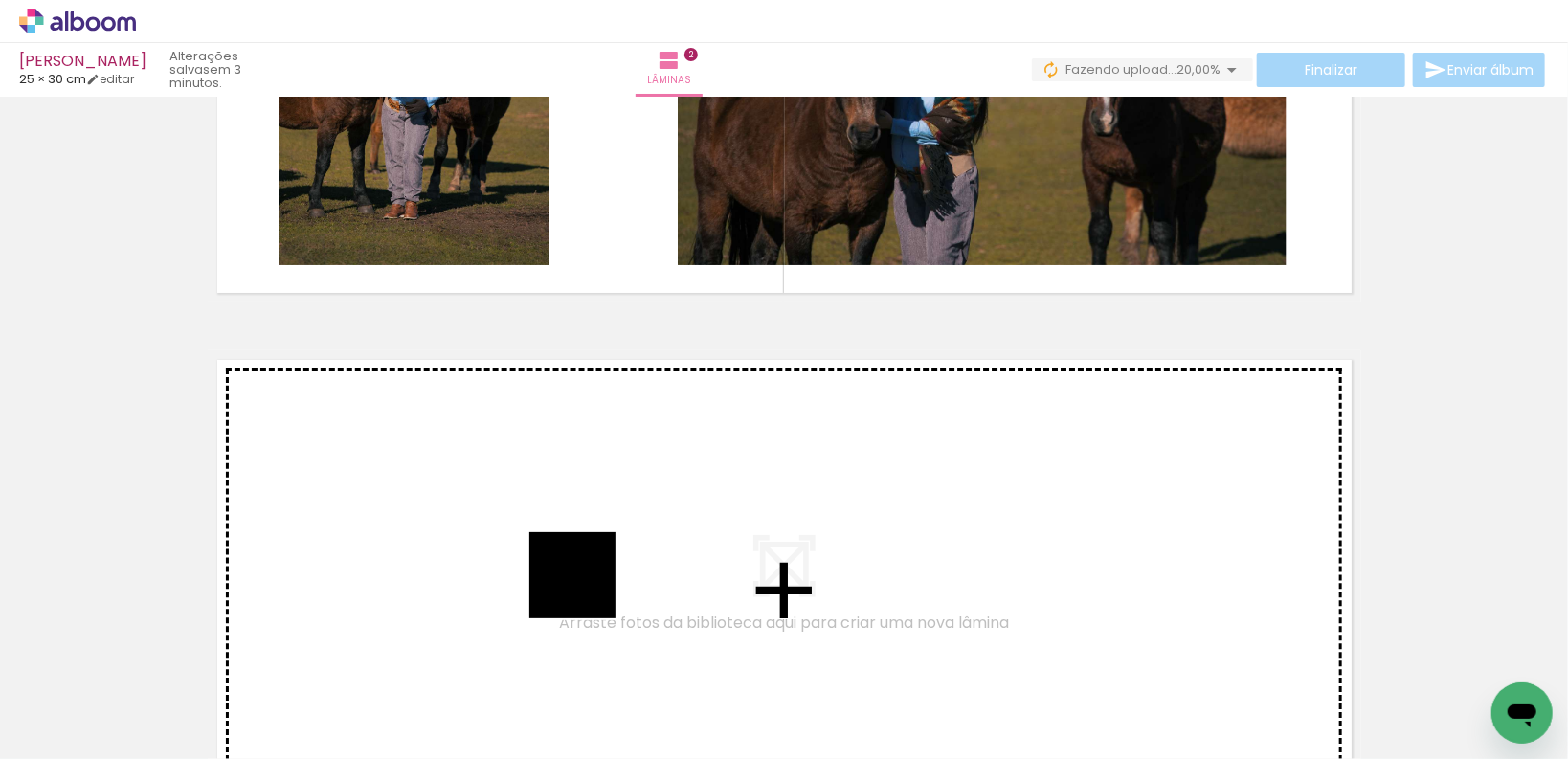
drag, startPoint x: 698, startPoint y: 684, endPoint x: 460, endPoint y: 517, distance: 290.7
click at [460, 517] on quentale-workspace at bounding box center [784, 379] width 1568 height 759
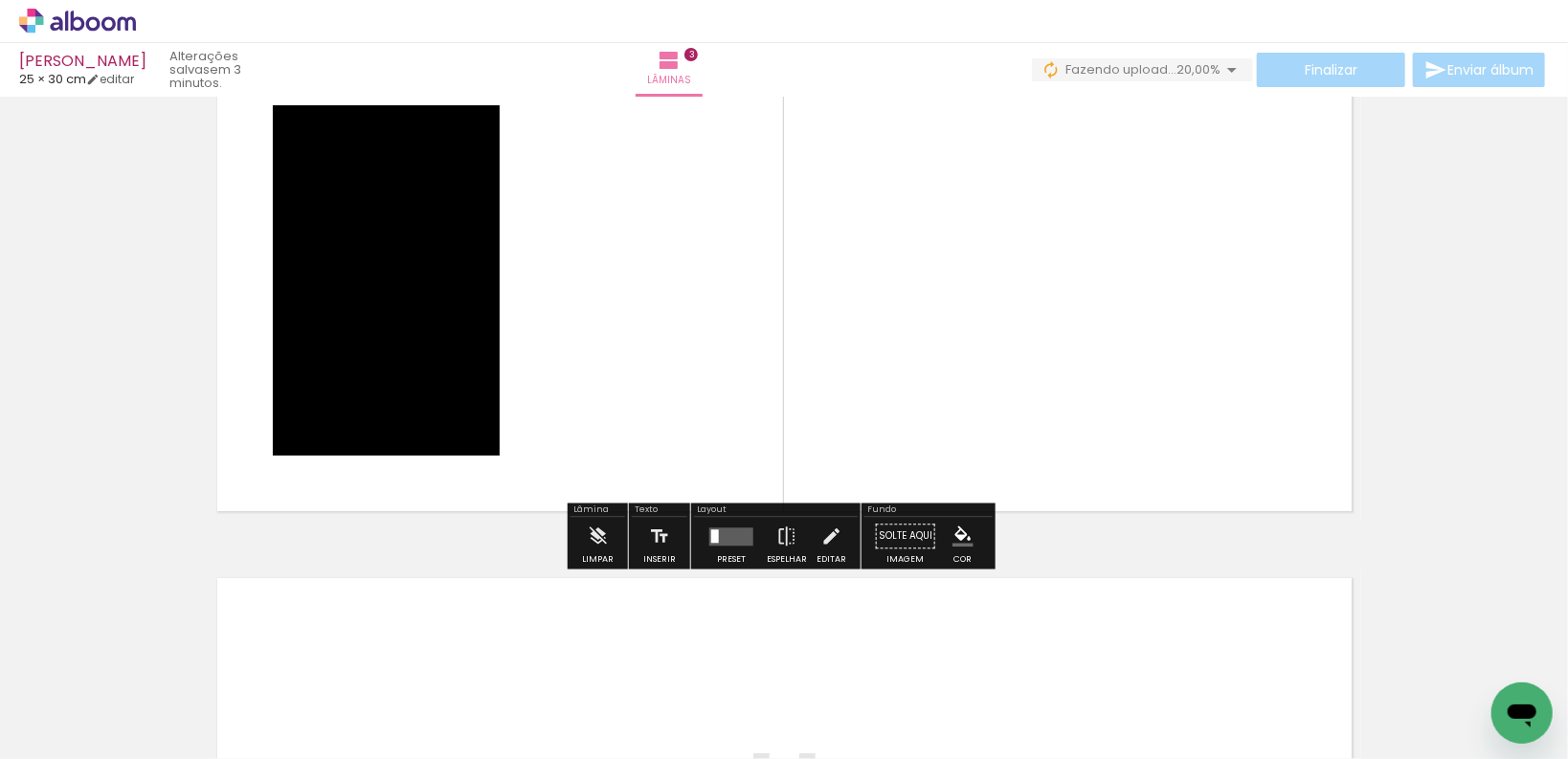
scroll to position [1225, 0]
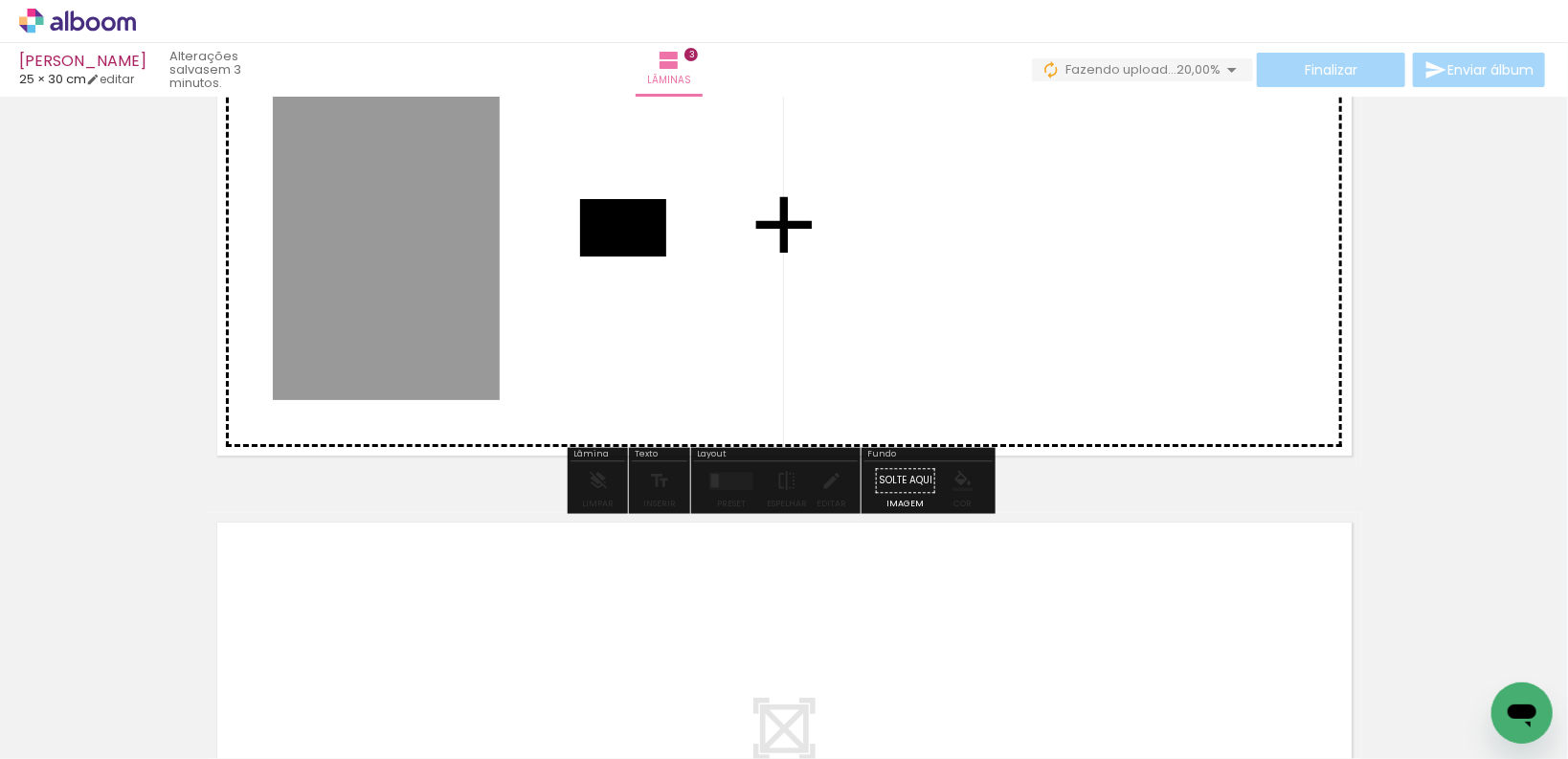
drag, startPoint x: 822, startPoint y: 695, endPoint x: 635, endPoint y: 252, distance: 480.9
click at [635, 252] on quentale-workspace at bounding box center [784, 379] width 1568 height 759
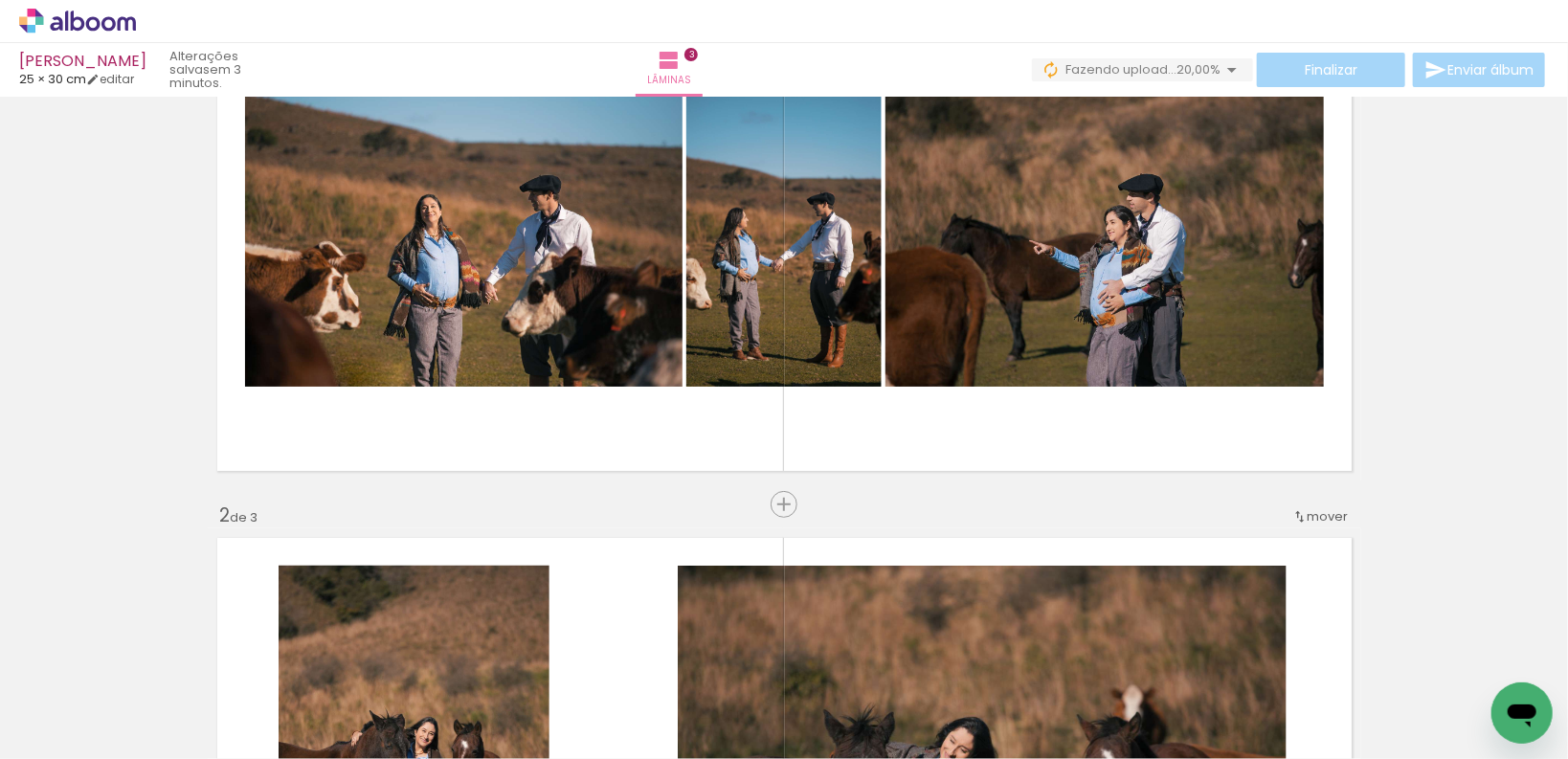
scroll to position [0, 0]
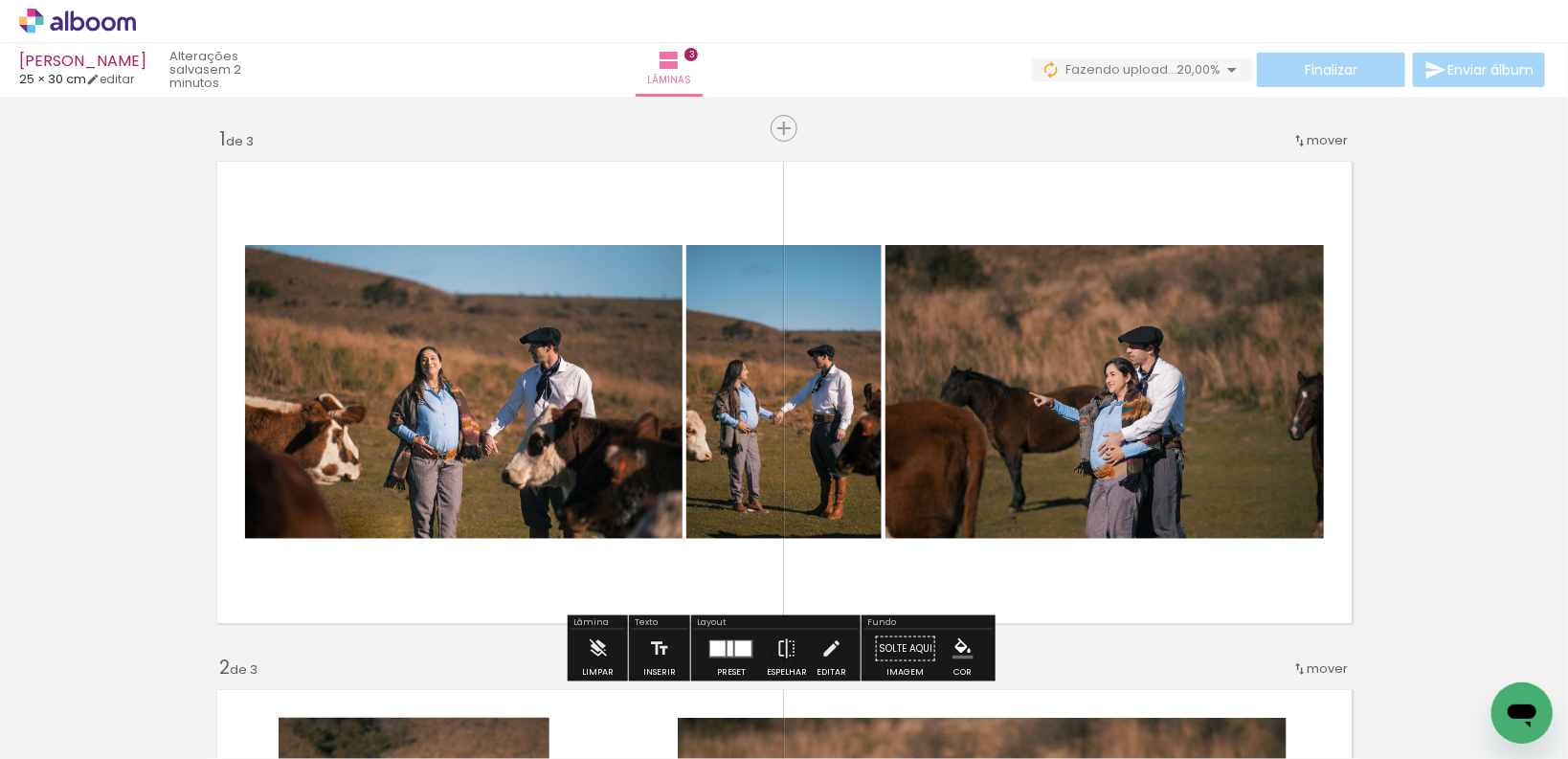
click at [536, 404] on quentale-photo at bounding box center [463, 392] width 437 height 294
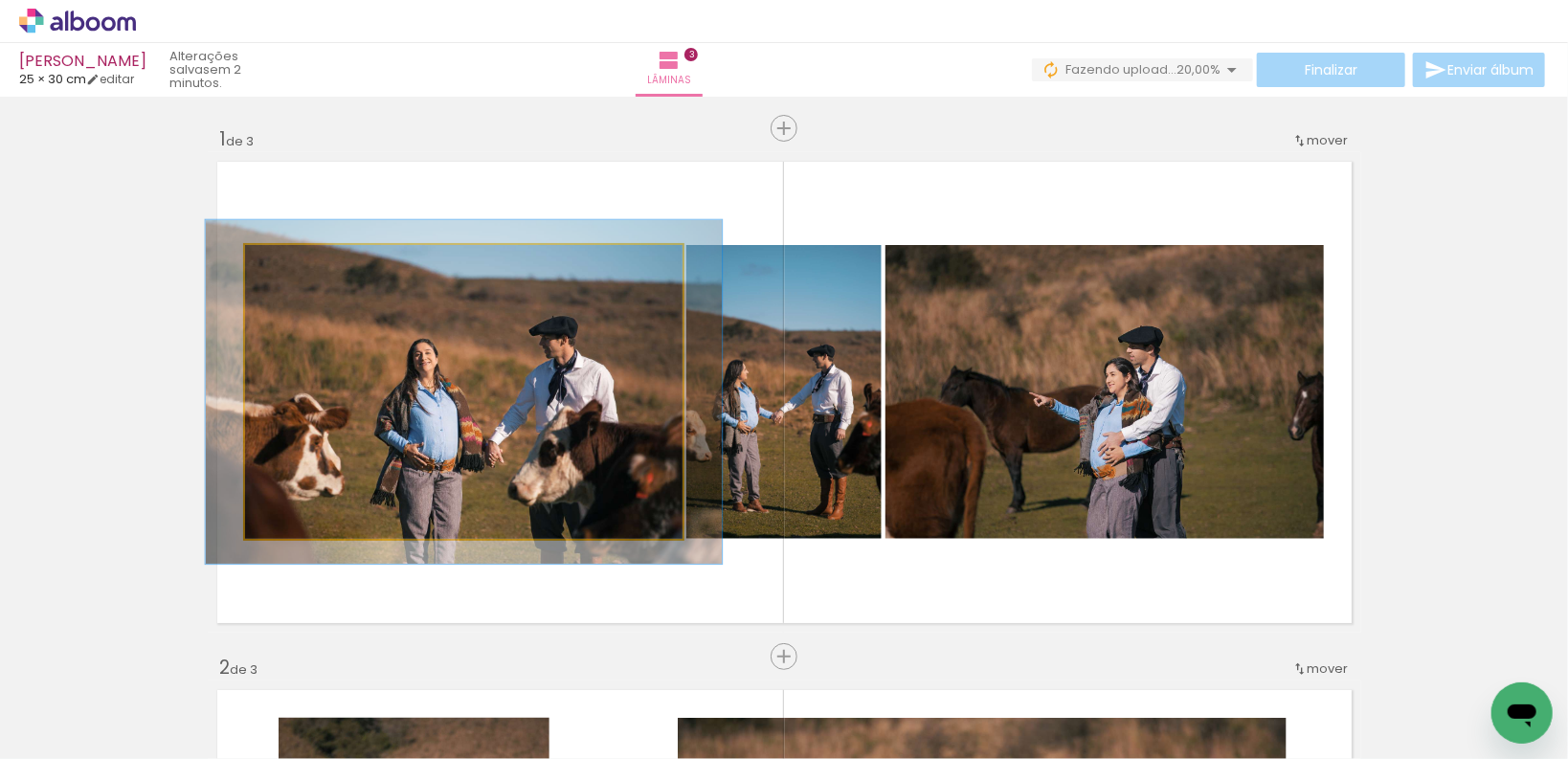
drag, startPoint x: 288, startPoint y: 265, endPoint x: 300, endPoint y: 266, distance: 12.0
type paper-slider "117"
click at [300, 266] on div at bounding box center [300, 265] width 17 height 17
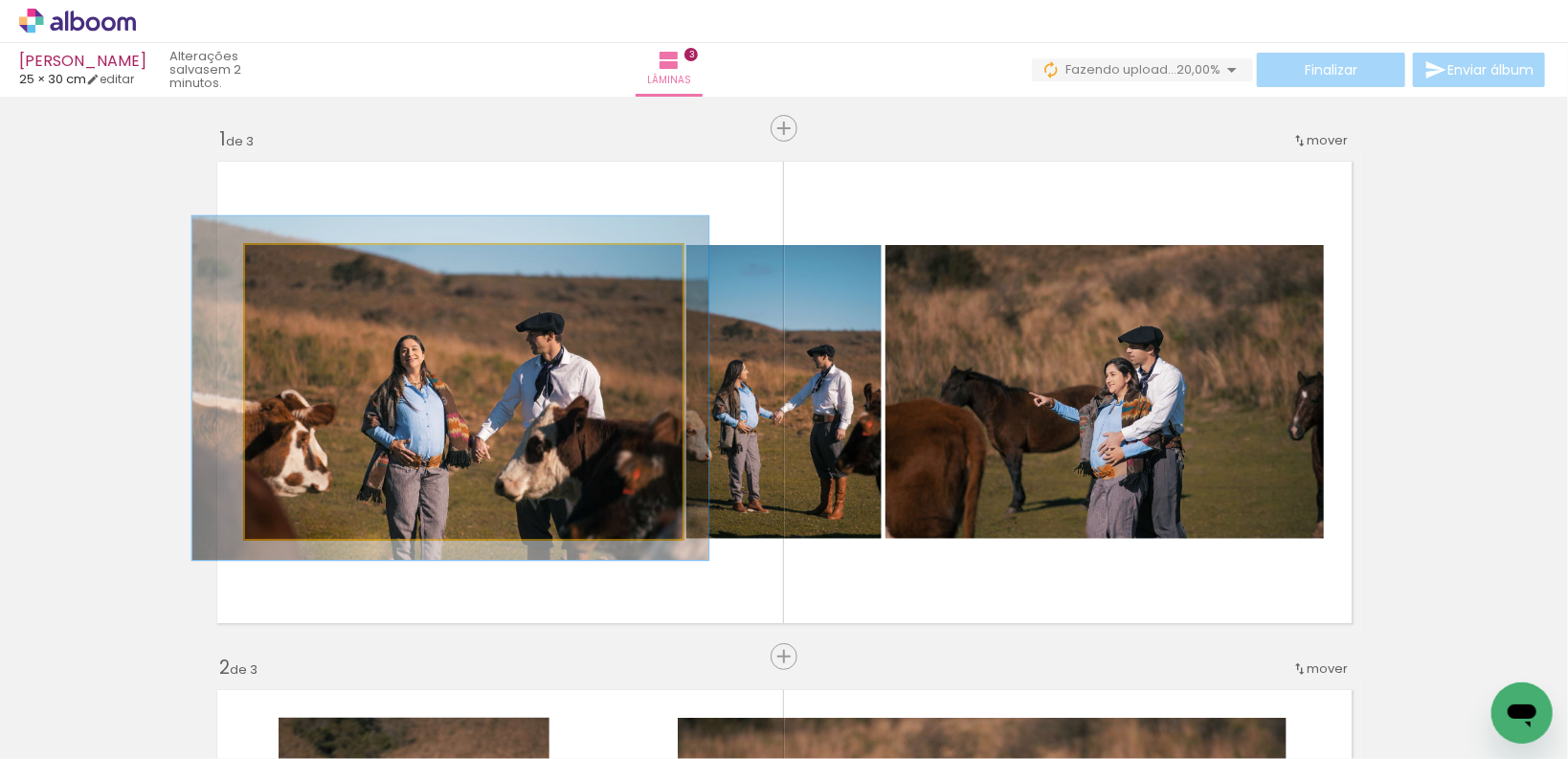
drag, startPoint x: 456, startPoint y: 387, endPoint x: 442, endPoint y: 383, distance: 14.6
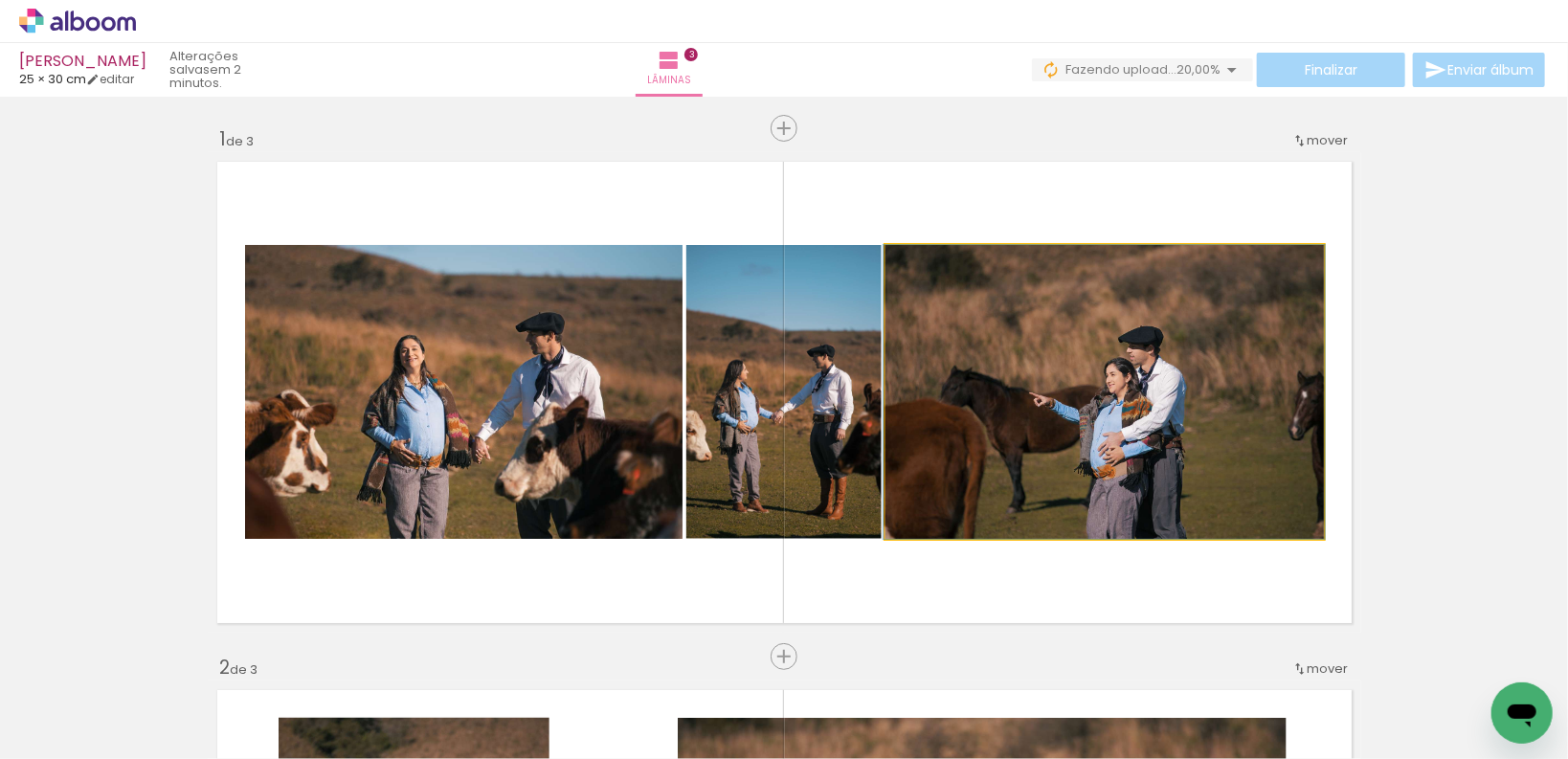
click at [1195, 384] on quentale-photo at bounding box center [1104, 392] width 438 height 294
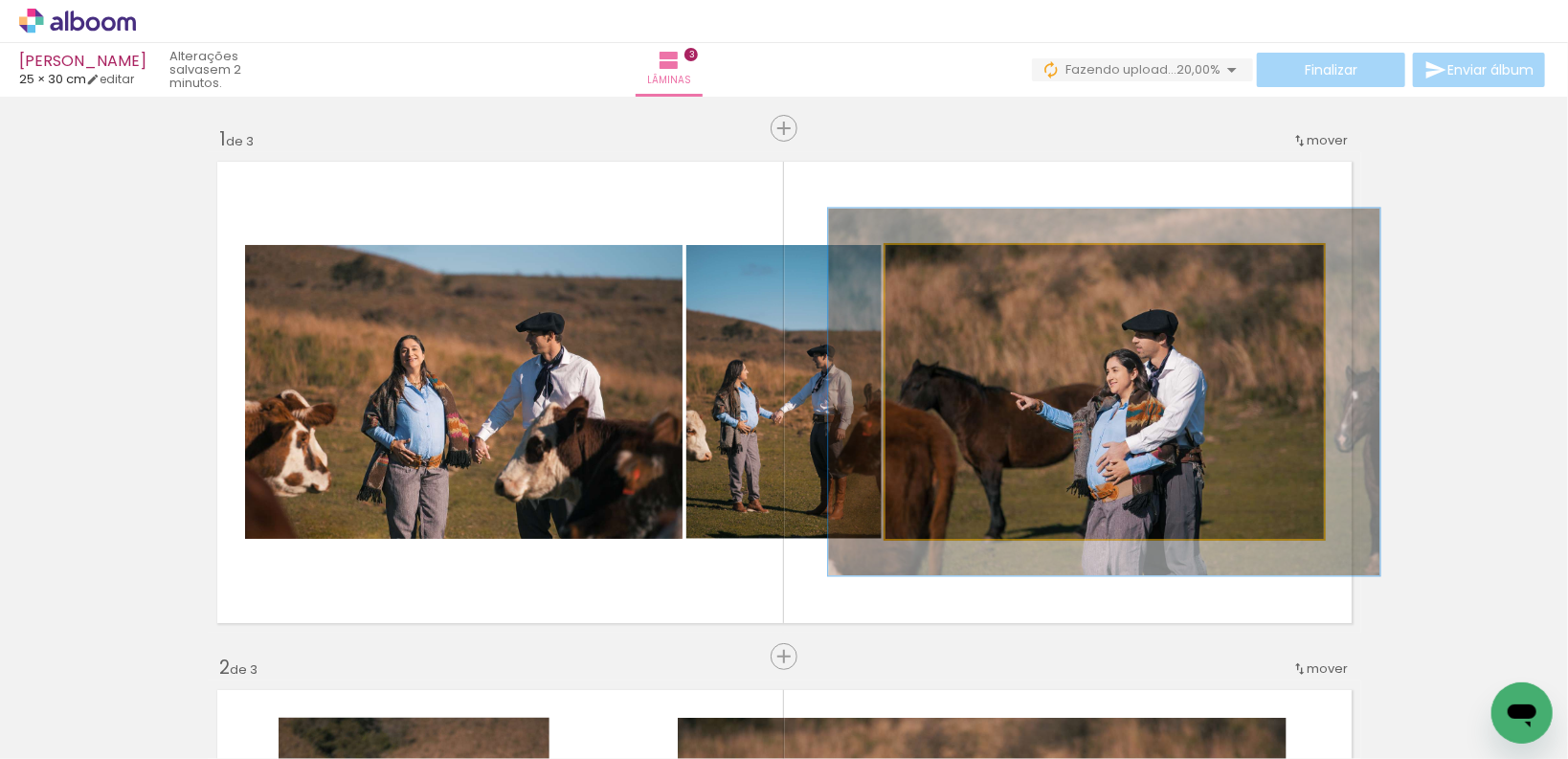
drag, startPoint x: 933, startPoint y: 266, endPoint x: 949, endPoint y: 273, distance: 17.5
type paper-slider "125"
click at [949, 273] on div at bounding box center [946, 265] width 31 height 31
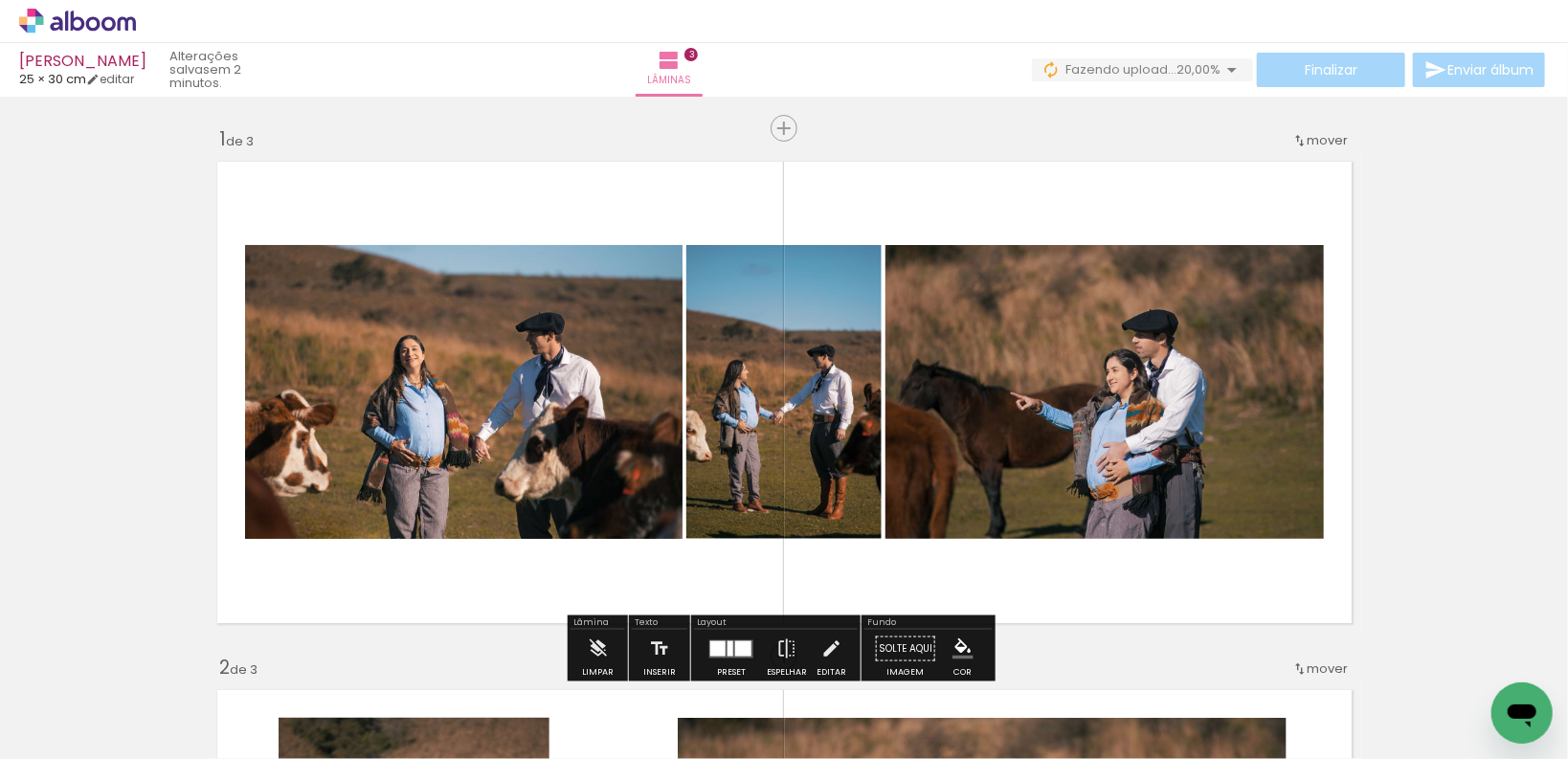
click at [1096, 422] on quentale-photo at bounding box center [1104, 392] width 438 height 294
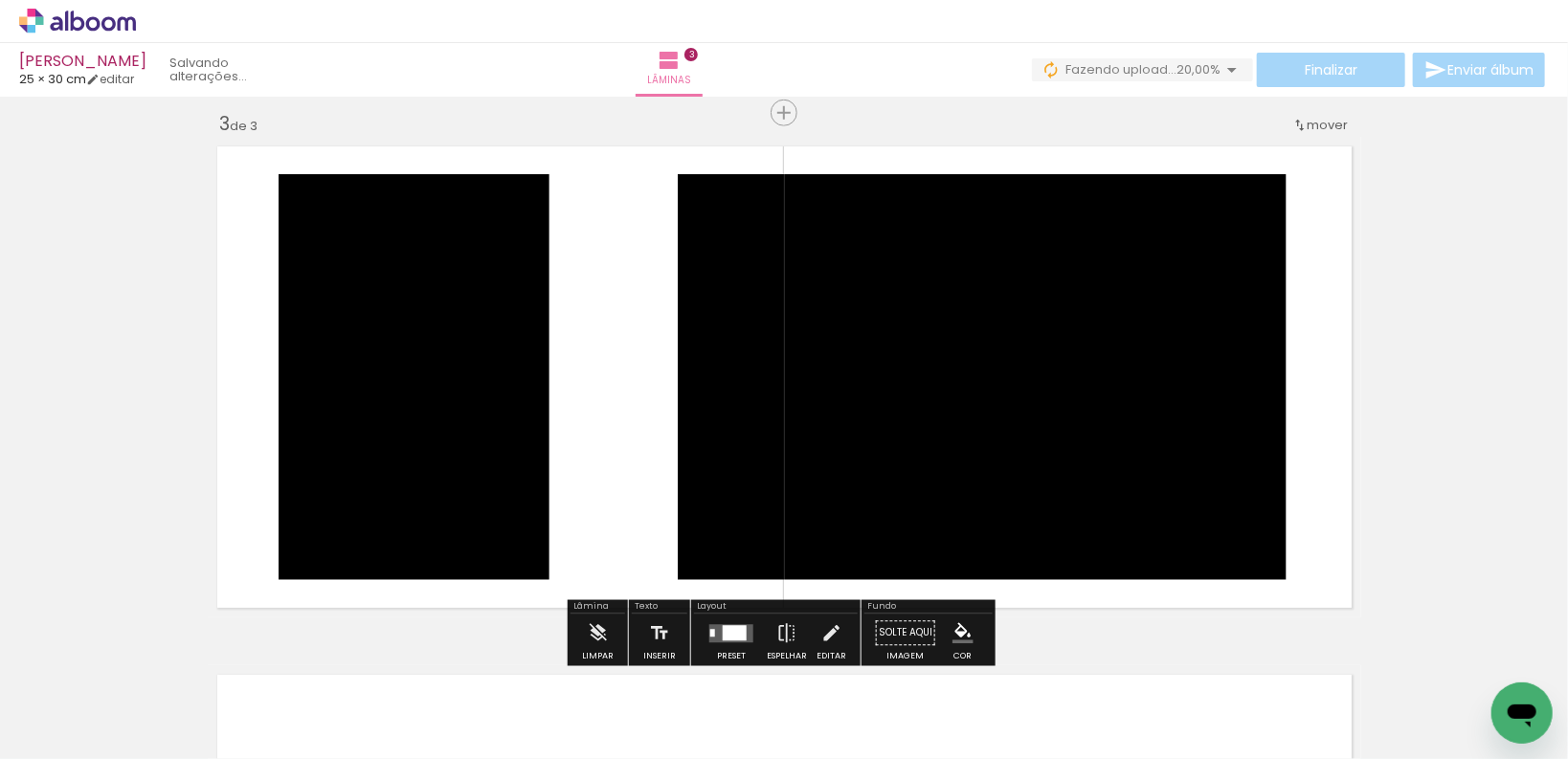
scroll to position [1226, 0]
